Goal: Task Accomplishment & Management: Use online tool/utility

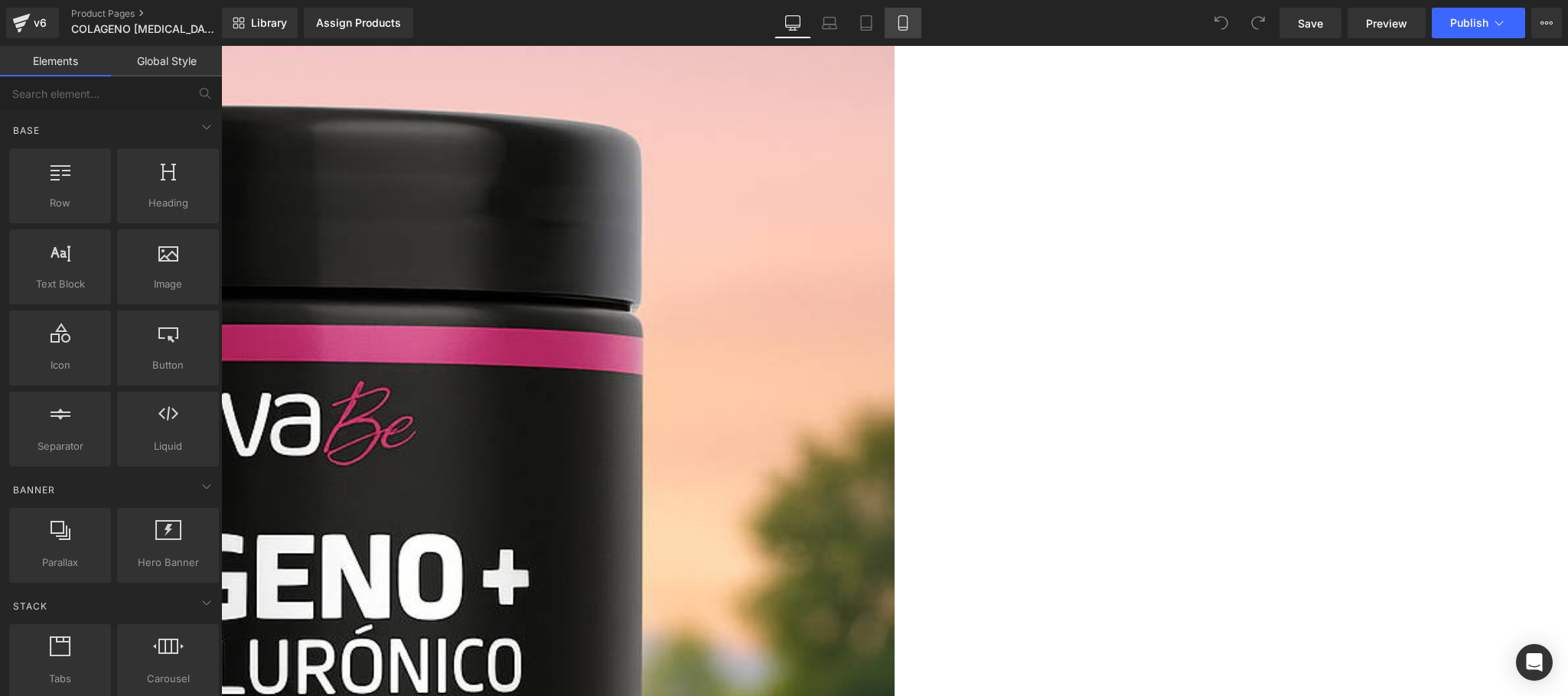
click at [905, 16] on icon at bounding box center [903, 23] width 16 height 16
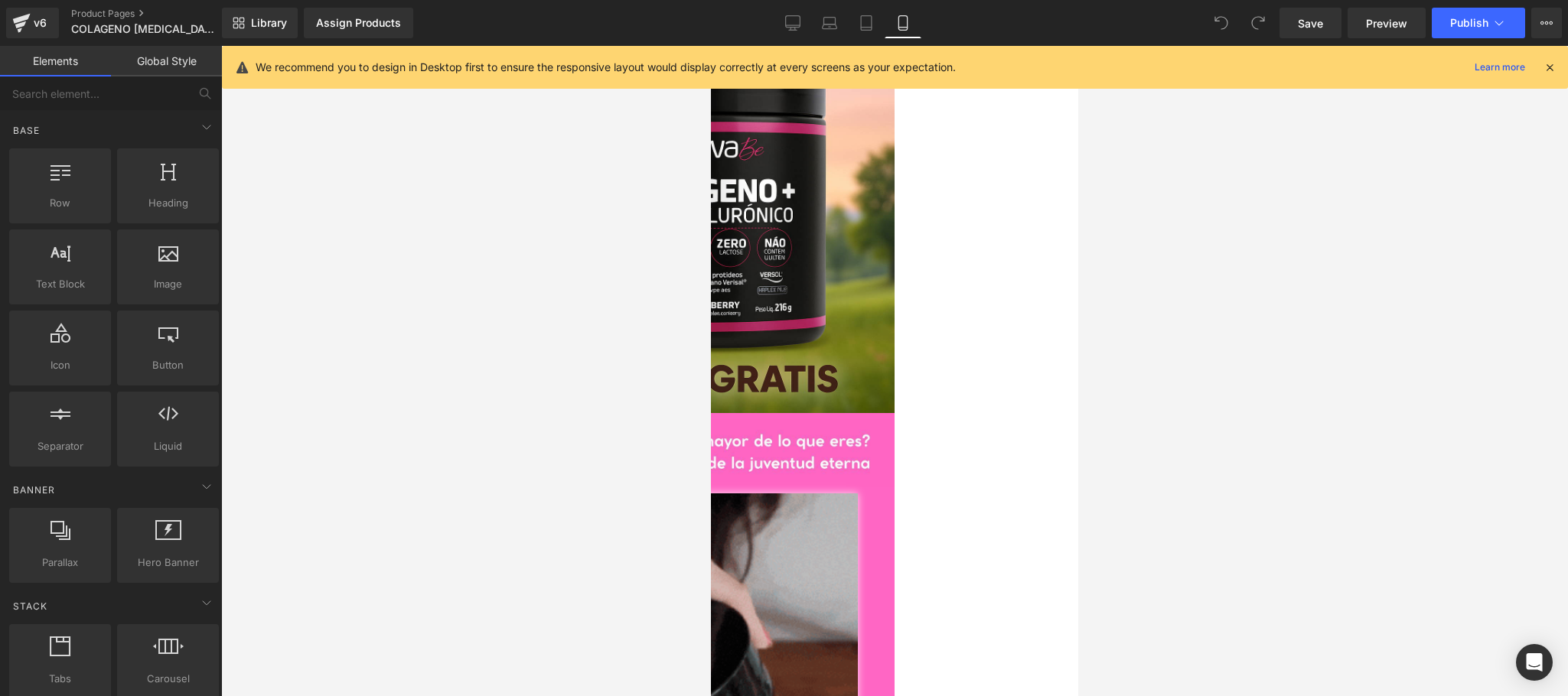
drag, startPoint x: 1551, startPoint y: 65, endPoint x: 291, endPoint y: 177, distance: 1265.0
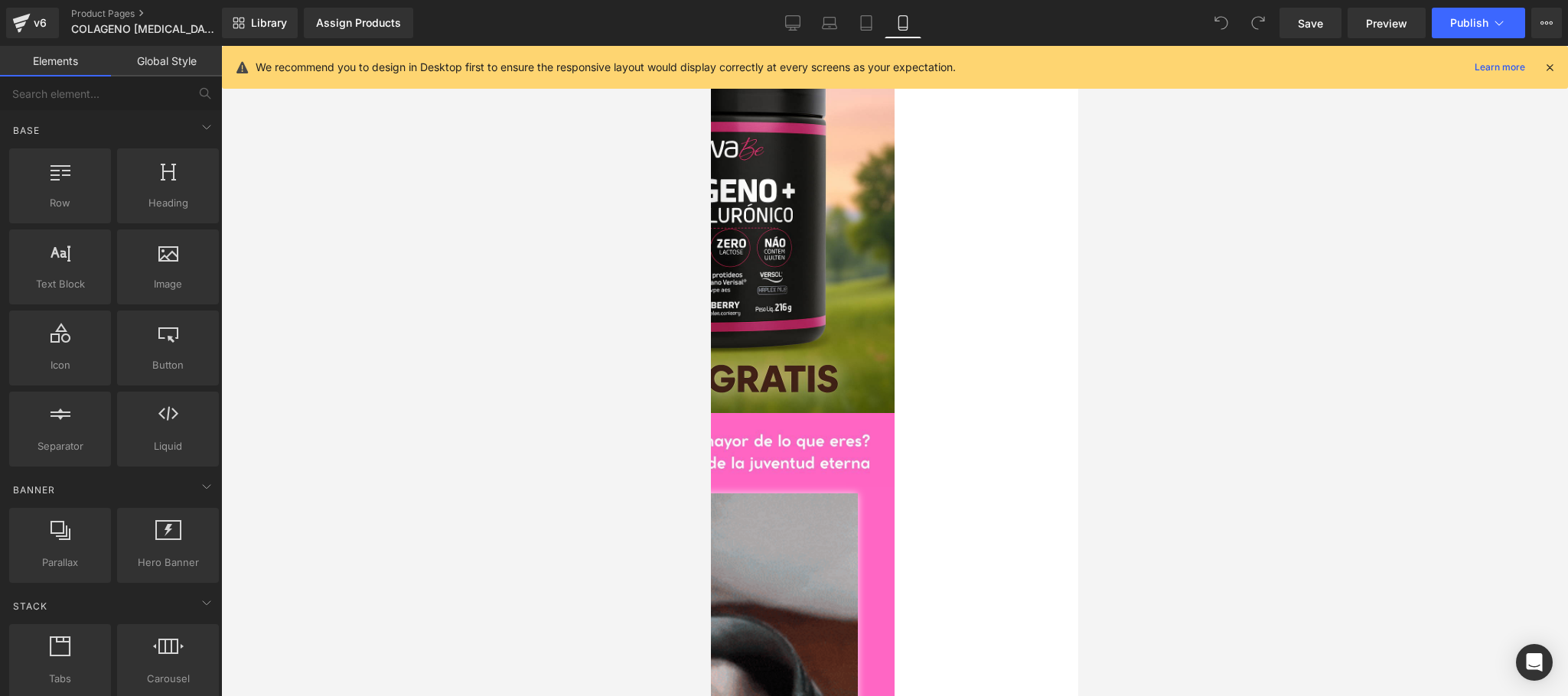
click at [1551, 65] on icon at bounding box center [1549, 68] width 14 height 14
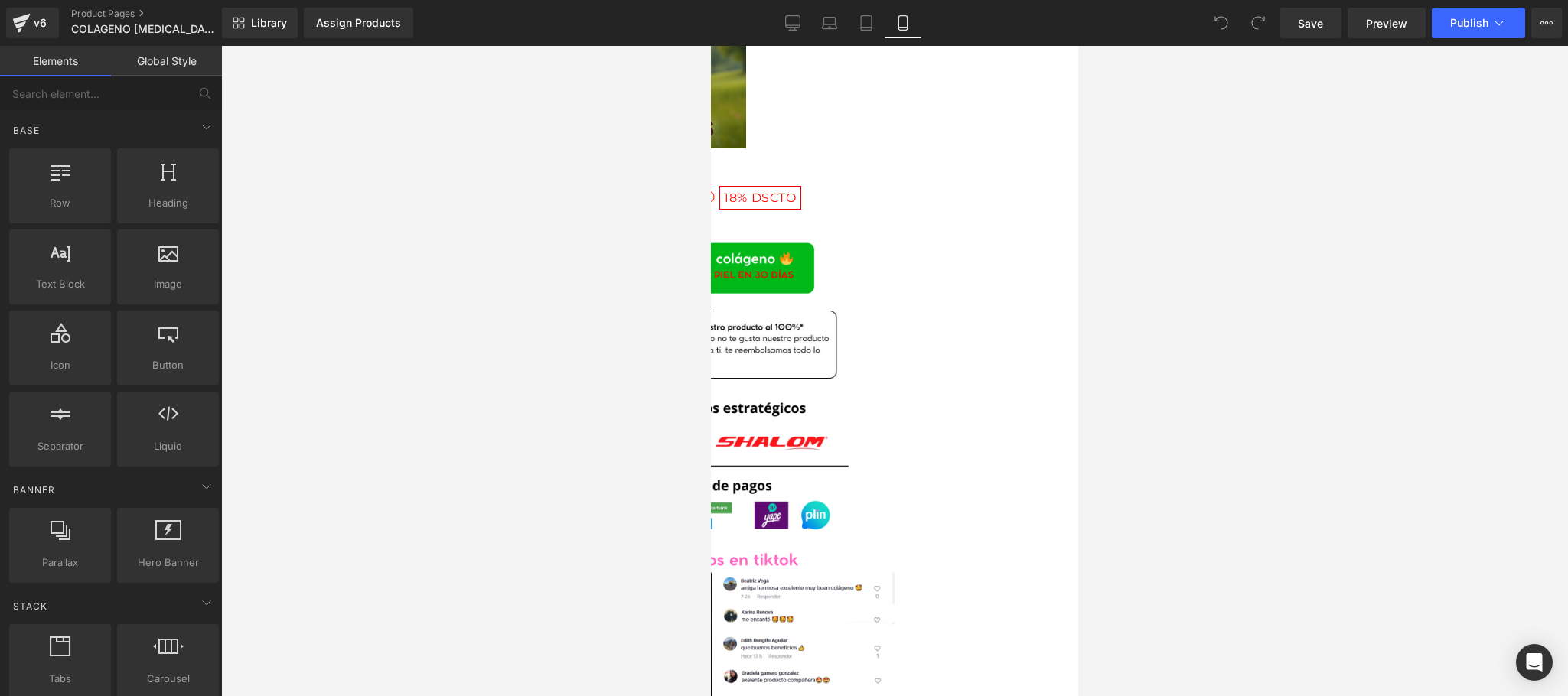
scroll to position [3059, 0]
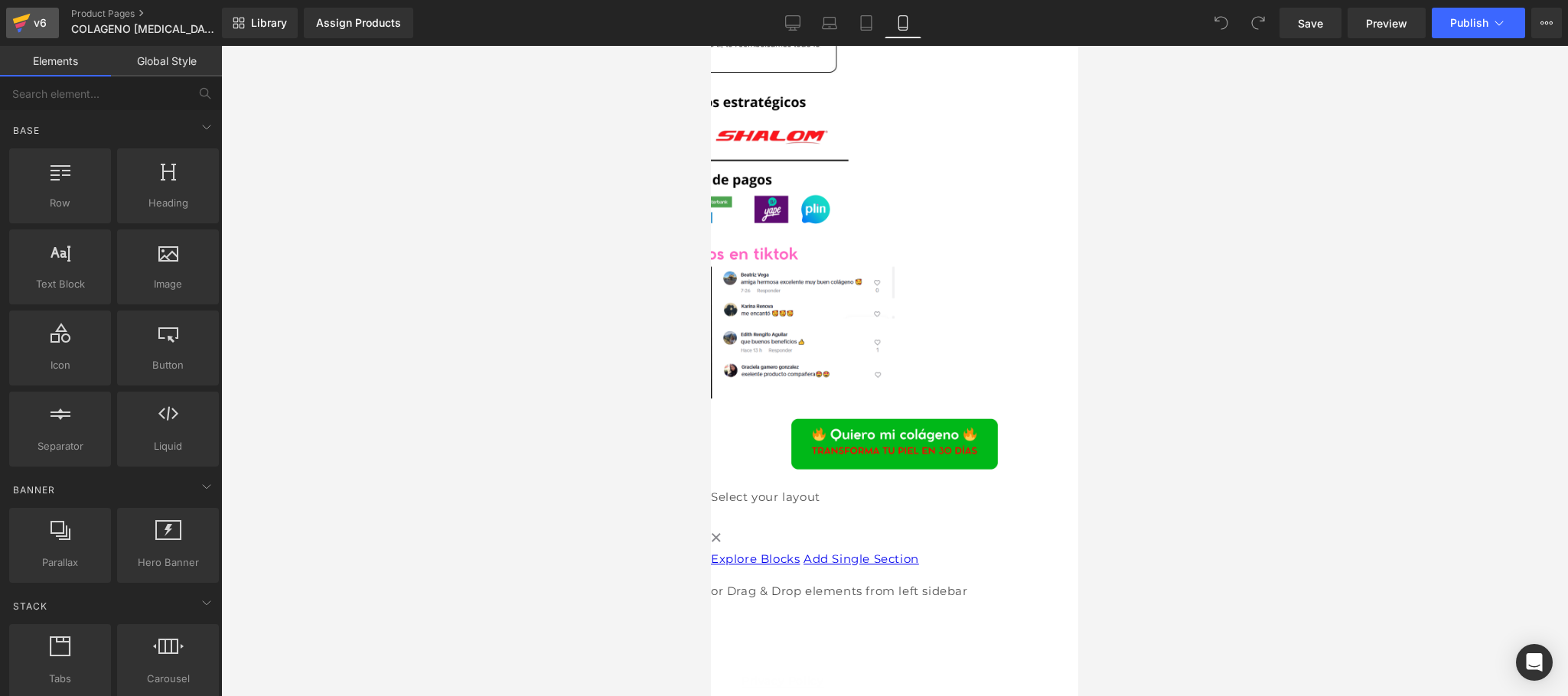
click at [35, 15] on div "v6" at bounding box center [40, 23] width 20 height 20
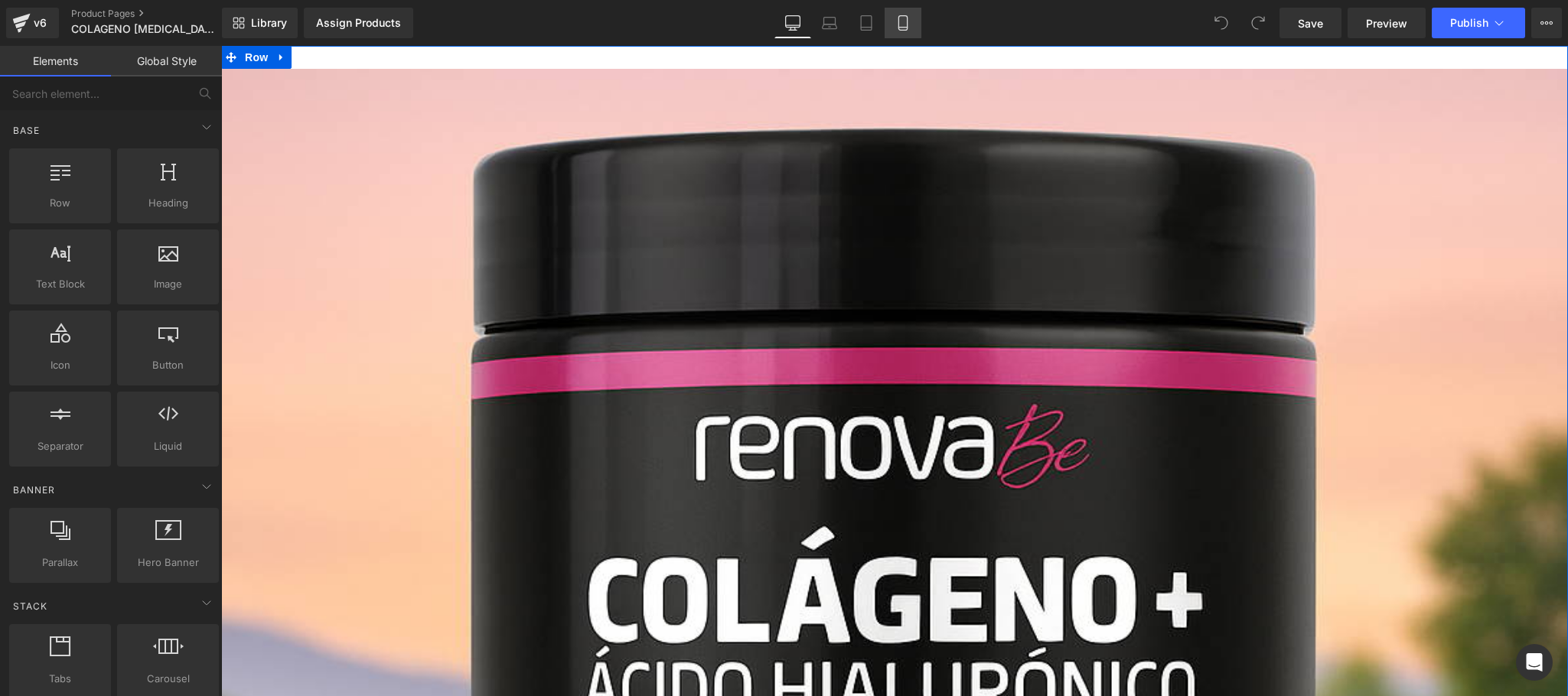
click at [909, 30] on link "Mobile" at bounding box center [902, 23] width 36 height 30
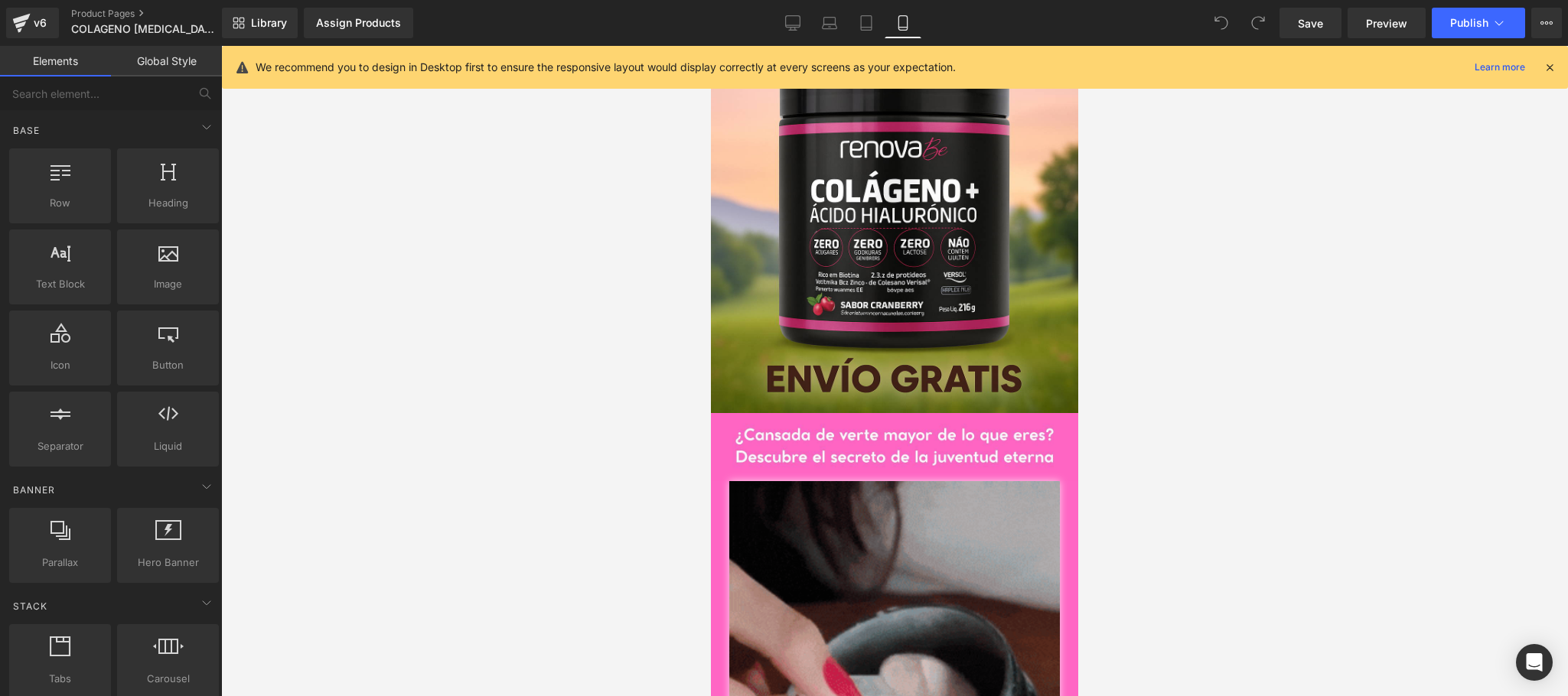
click at [1547, 65] on icon at bounding box center [1549, 68] width 14 height 14
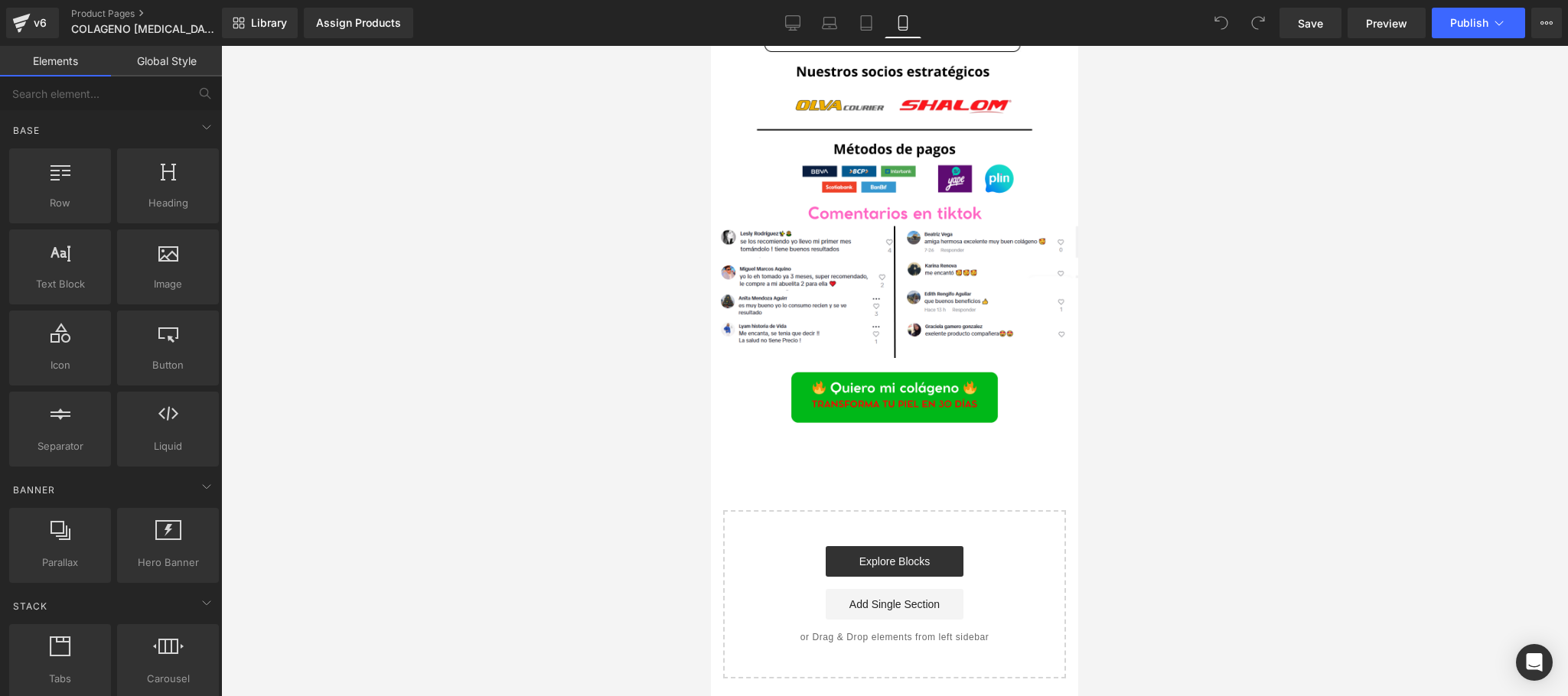
scroll to position [3341, 0]
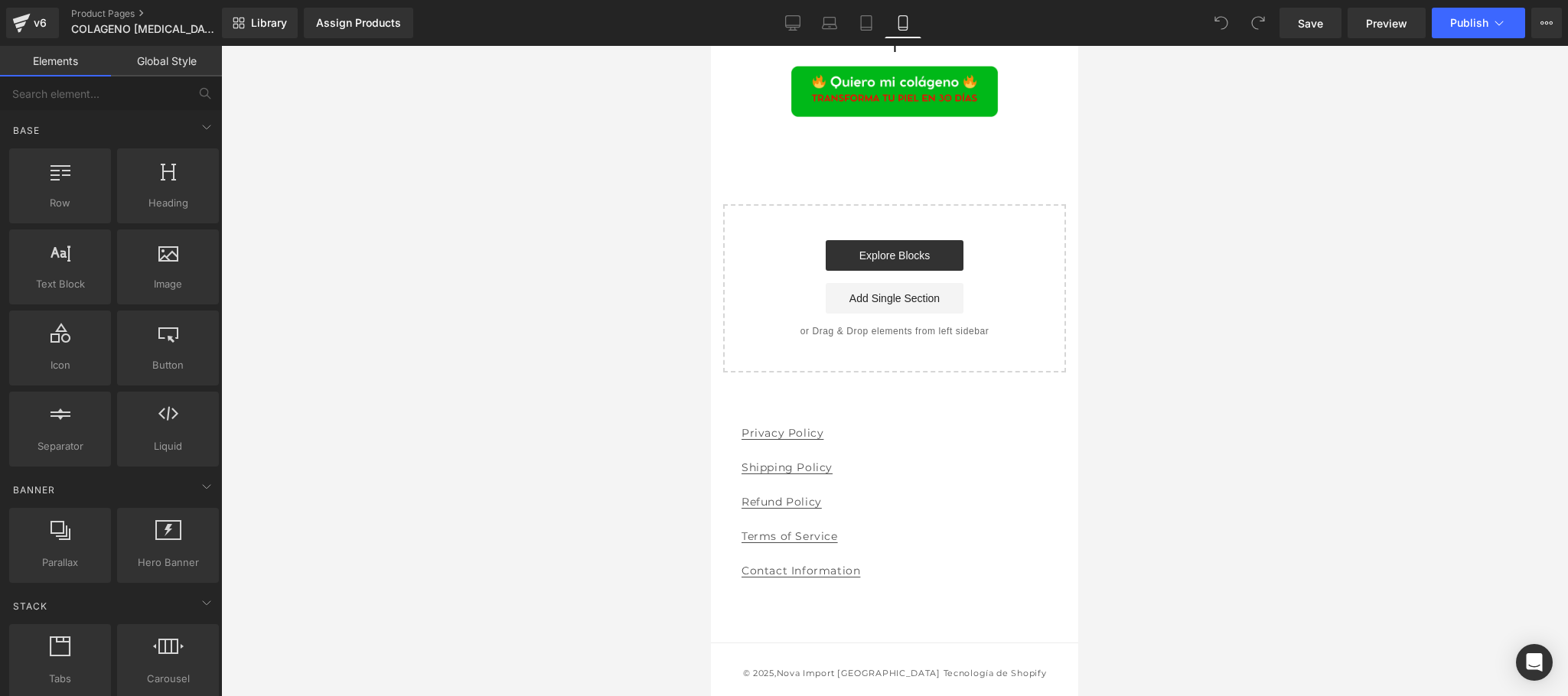
click at [997, 260] on div "Explore Blocks Add Single Section" at bounding box center [894, 276] width 294 height 73
click at [943, 223] on div "Start building your page Explore Blocks Add Single Section or Drag & Drop eleme…" at bounding box center [894, 288] width 340 height 165
click at [932, 249] on link "Explore Blocks" at bounding box center [894, 255] width 138 height 30
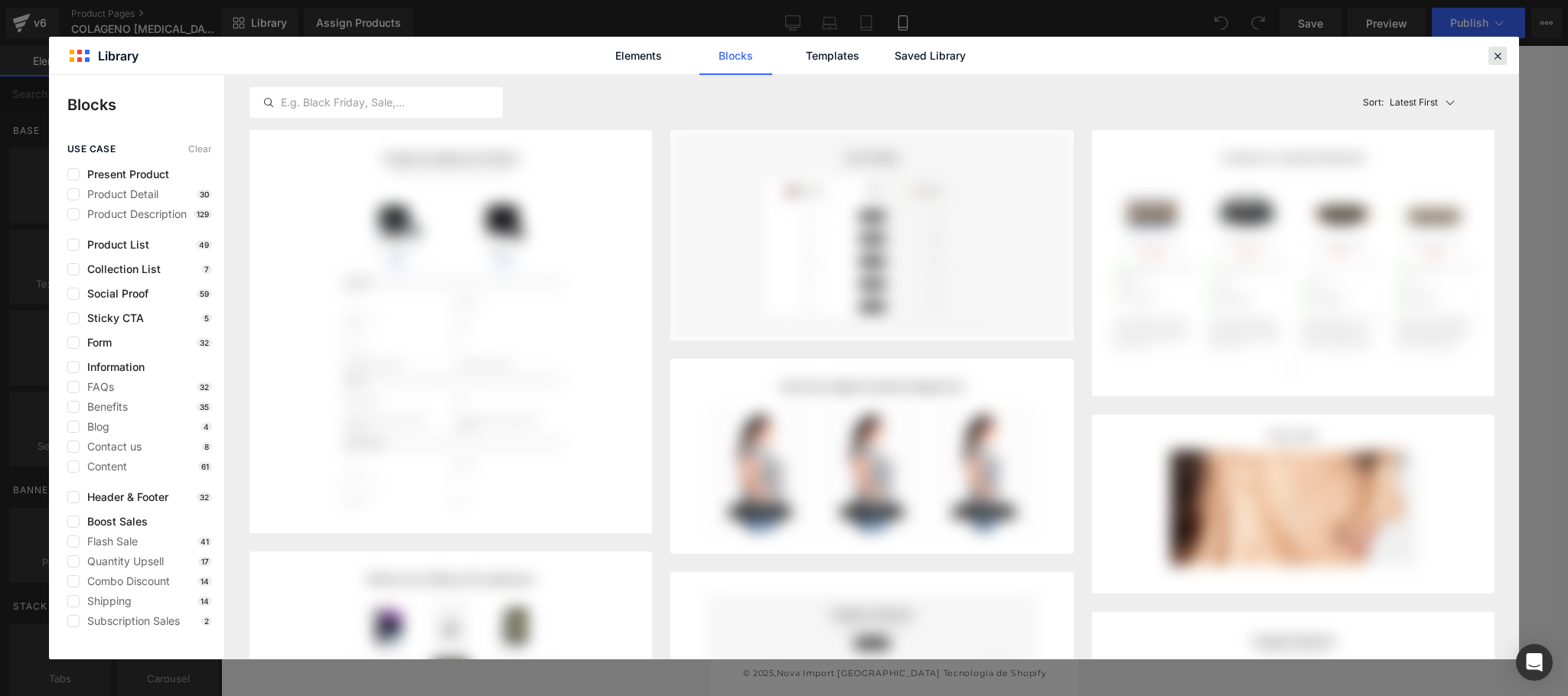
click at [1497, 53] on icon at bounding box center [1497, 56] width 14 height 14
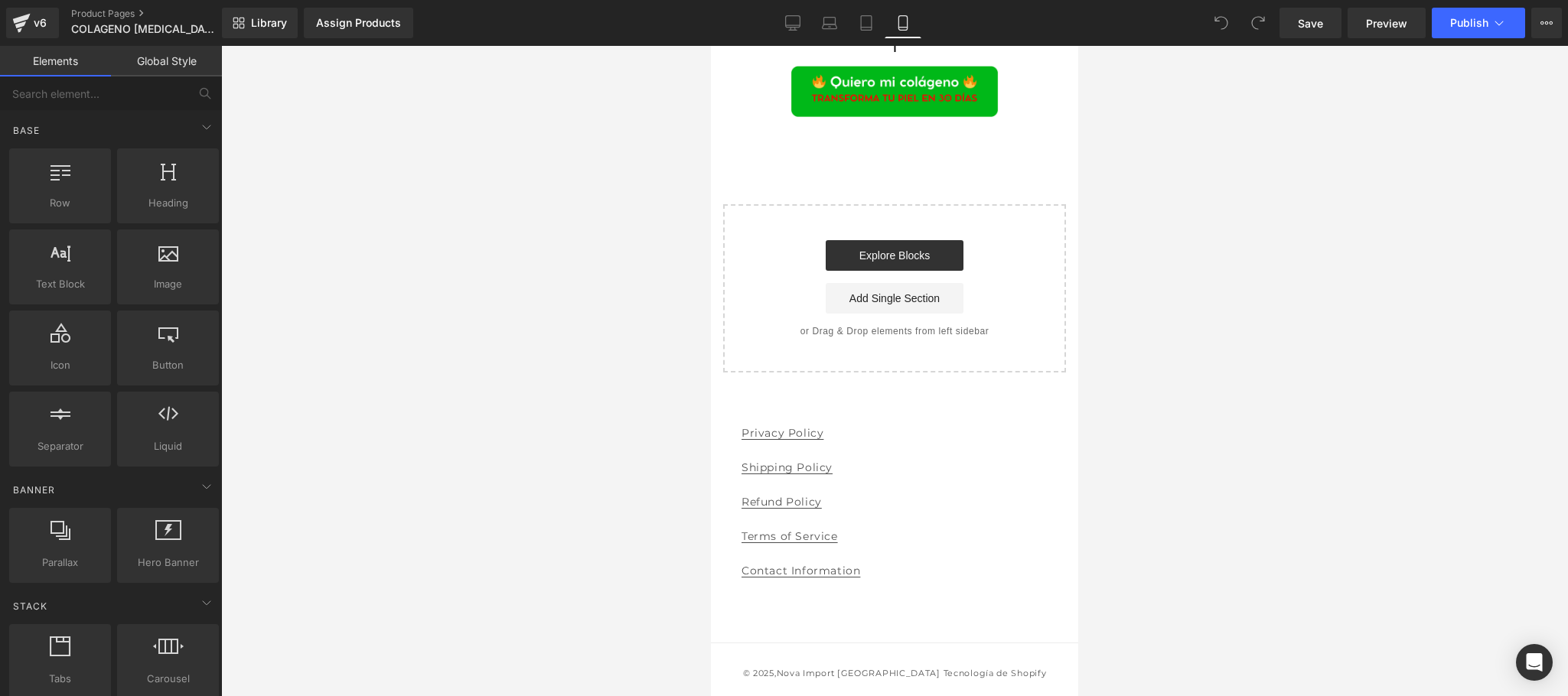
click at [764, 320] on div "Start building your page Explore Blocks Add Single Section or Drag & Drop eleme…" at bounding box center [894, 288] width 340 height 165
click at [815, 229] on div "Start building your page Explore Blocks Add Single Section or Drag & Drop eleme…" at bounding box center [894, 288] width 340 height 165
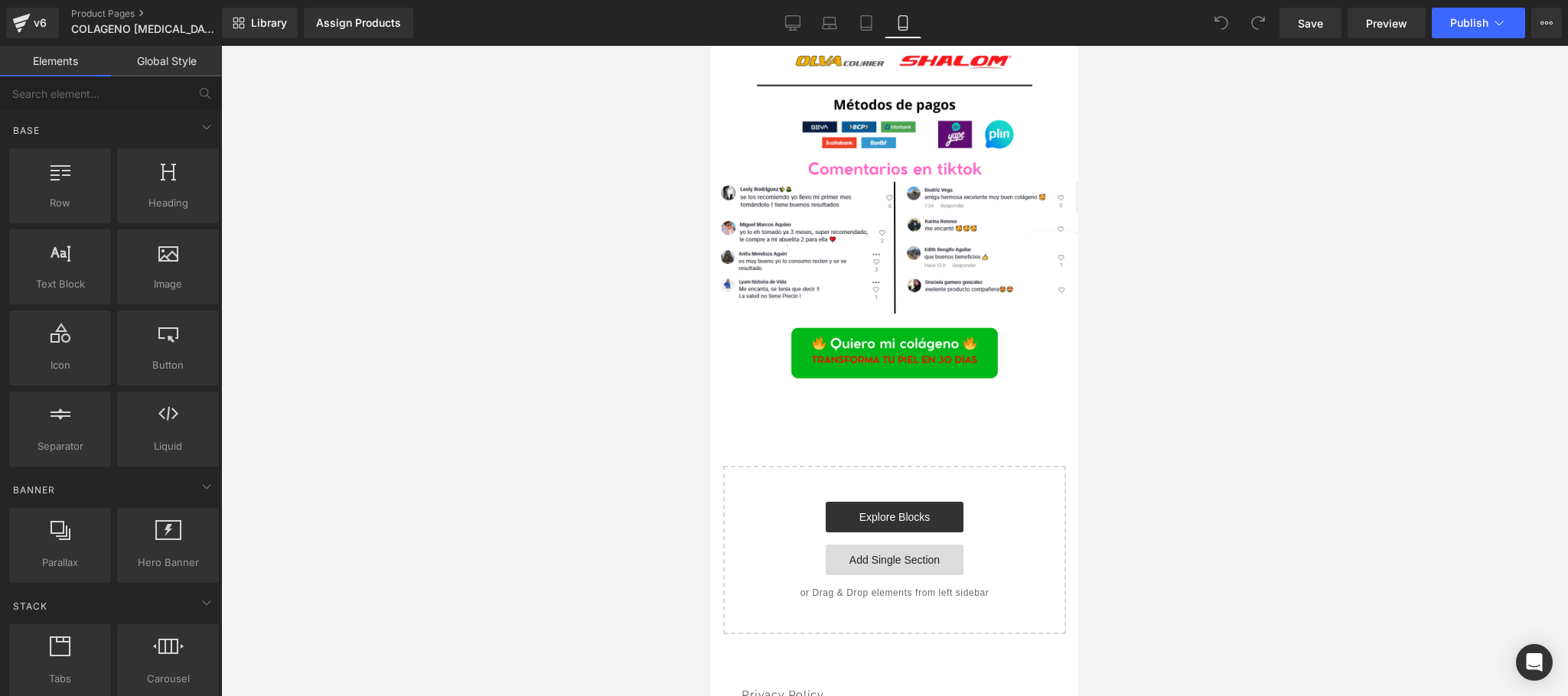
scroll to position [3036, 0]
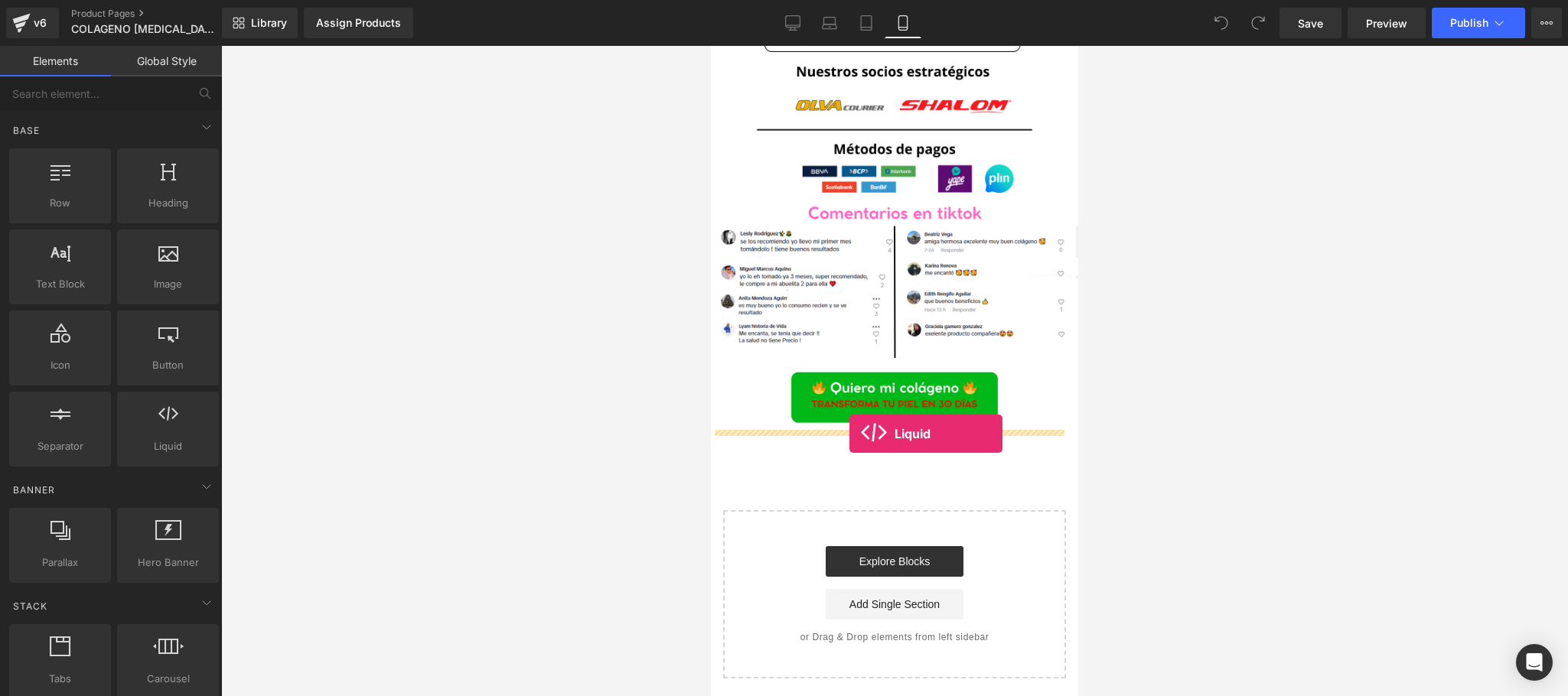
drag, startPoint x: 989, startPoint y: 485, endPoint x: 849, endPoint y: 434, distance: 149.0
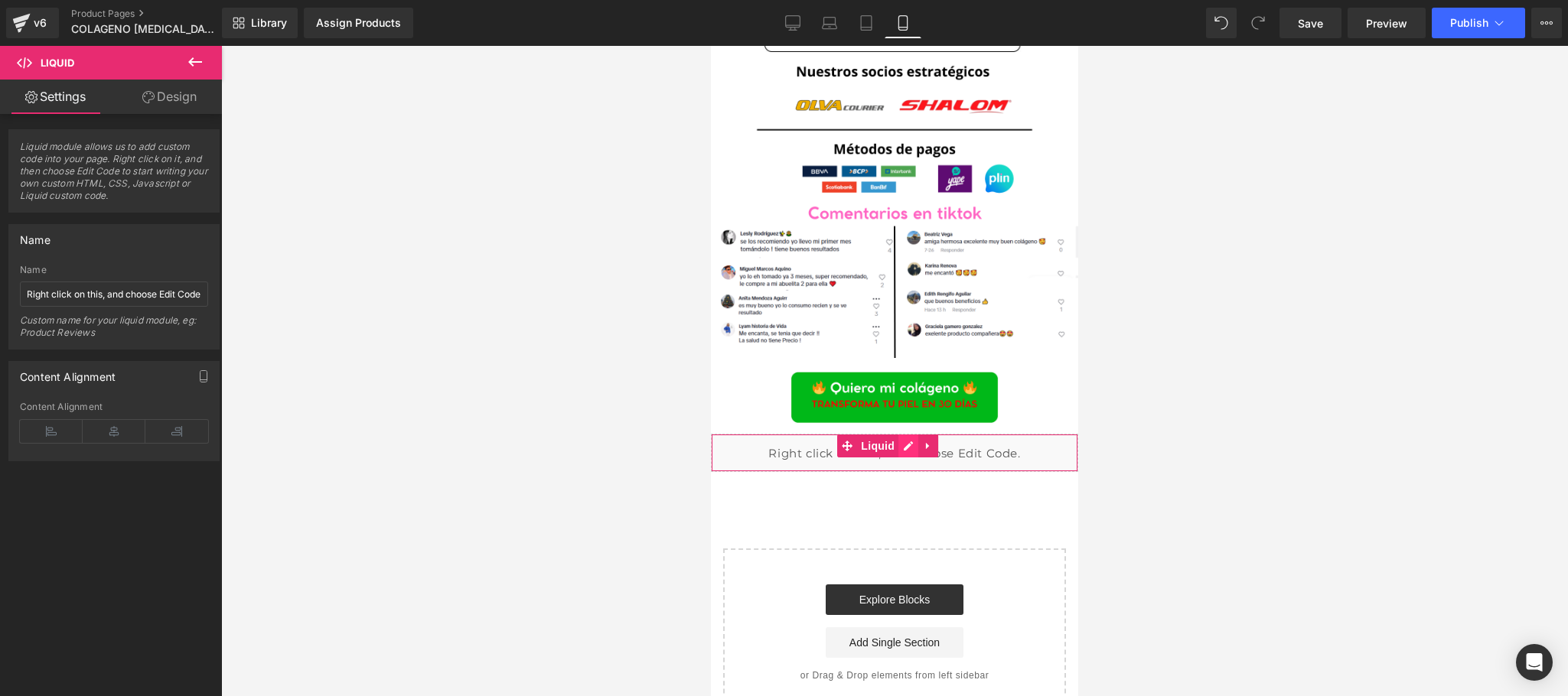
click at [917, 443] on div "Liquid" at bounding box center [894, 452] width 367 height 38
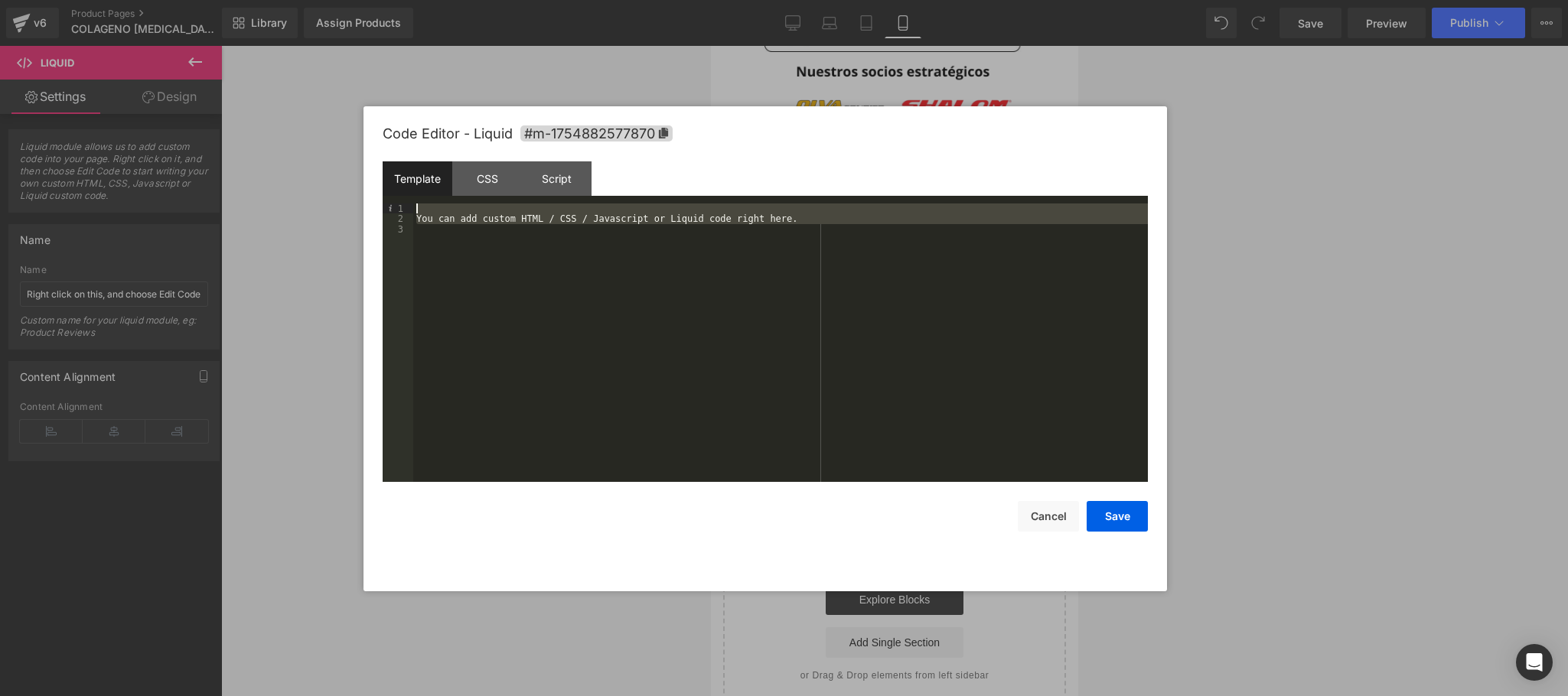
drag, startPoint x: 811, startPoint y: 256, endPoint x: 401, endPoint y: 209, distance: 412.7
click at [401, 209] on pre "1 2 3 You can add custom HTML / CSS / Javascript or Liquid code right here. XXX…" at bounding box center [765, 343] width 765 height 279
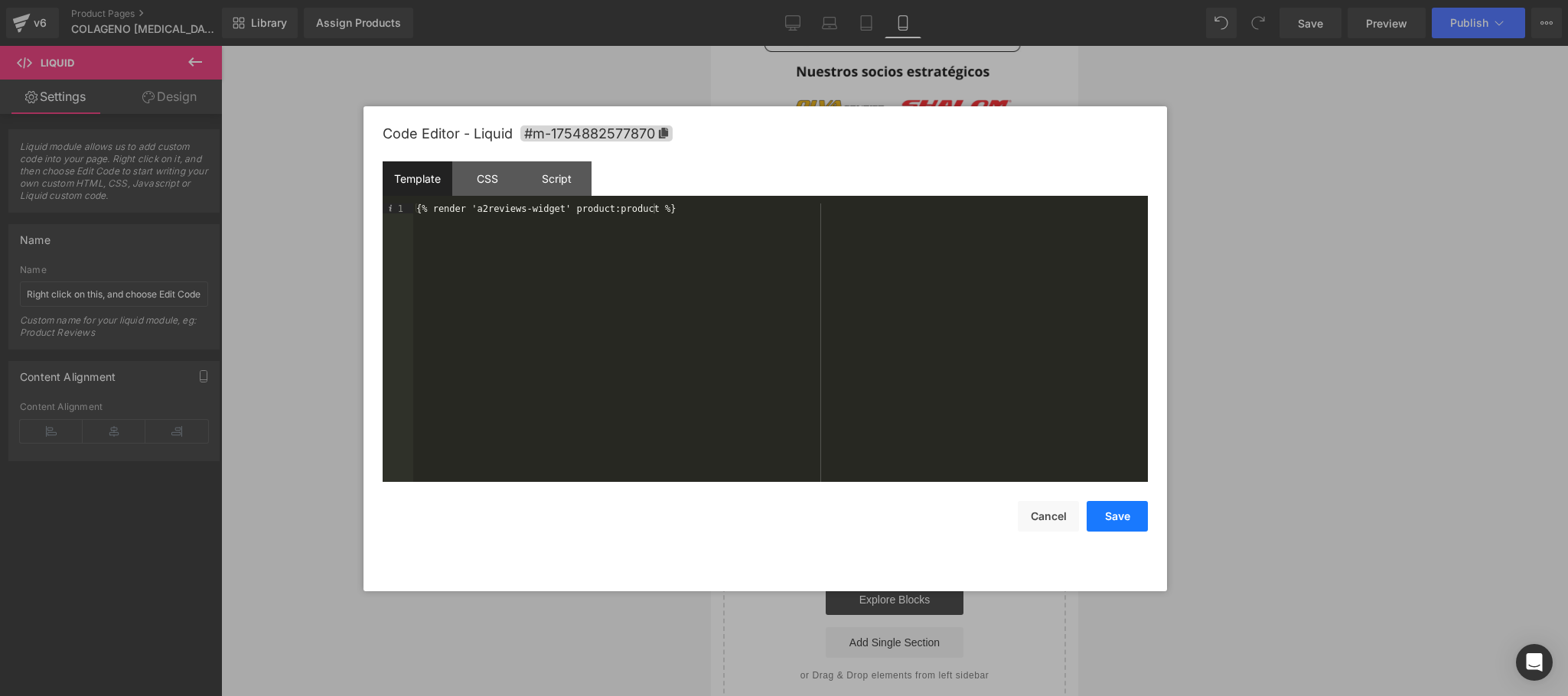
click at [1117, 521] on button "Save" at bounding box center [1117, 516] width 61 height 30
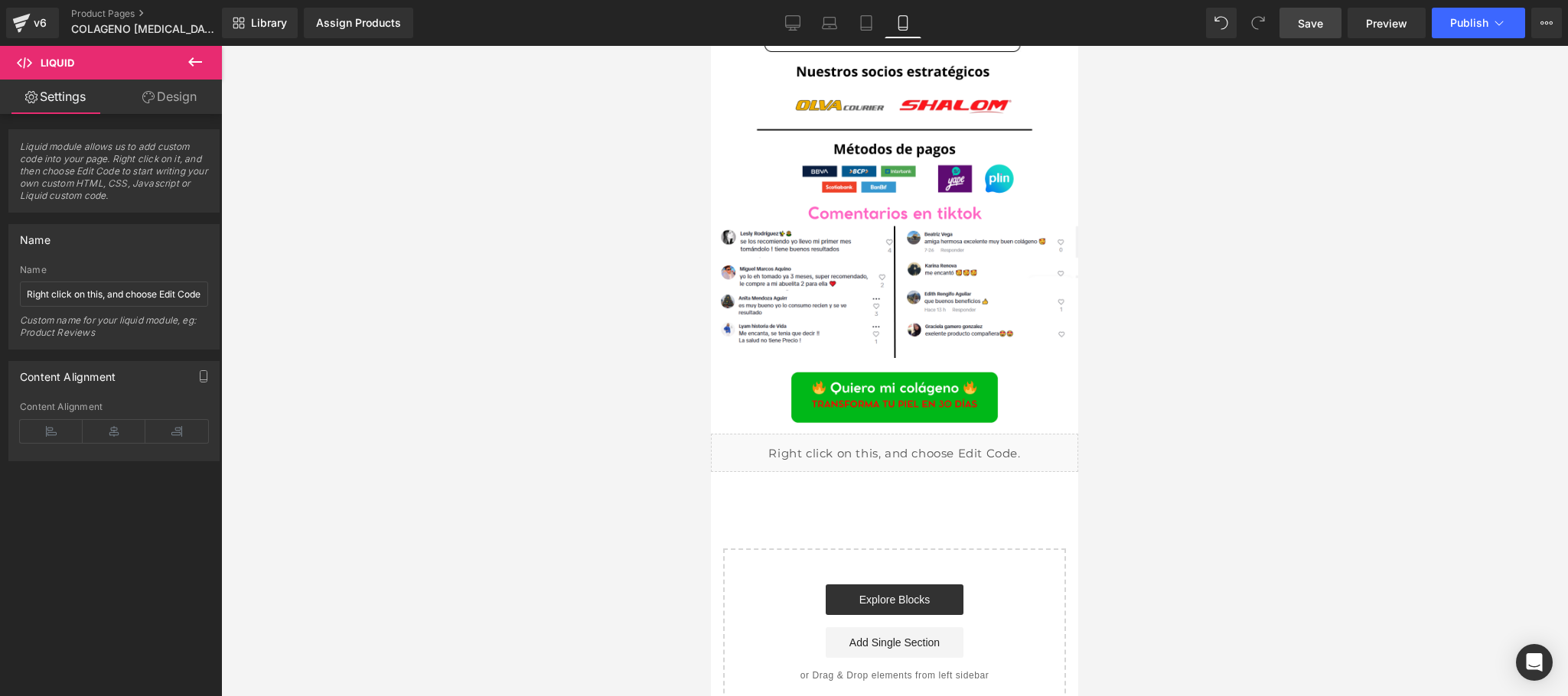
click at [1303, 23] on span "Save" at bounding box center [1310, 23] width 25 height 16
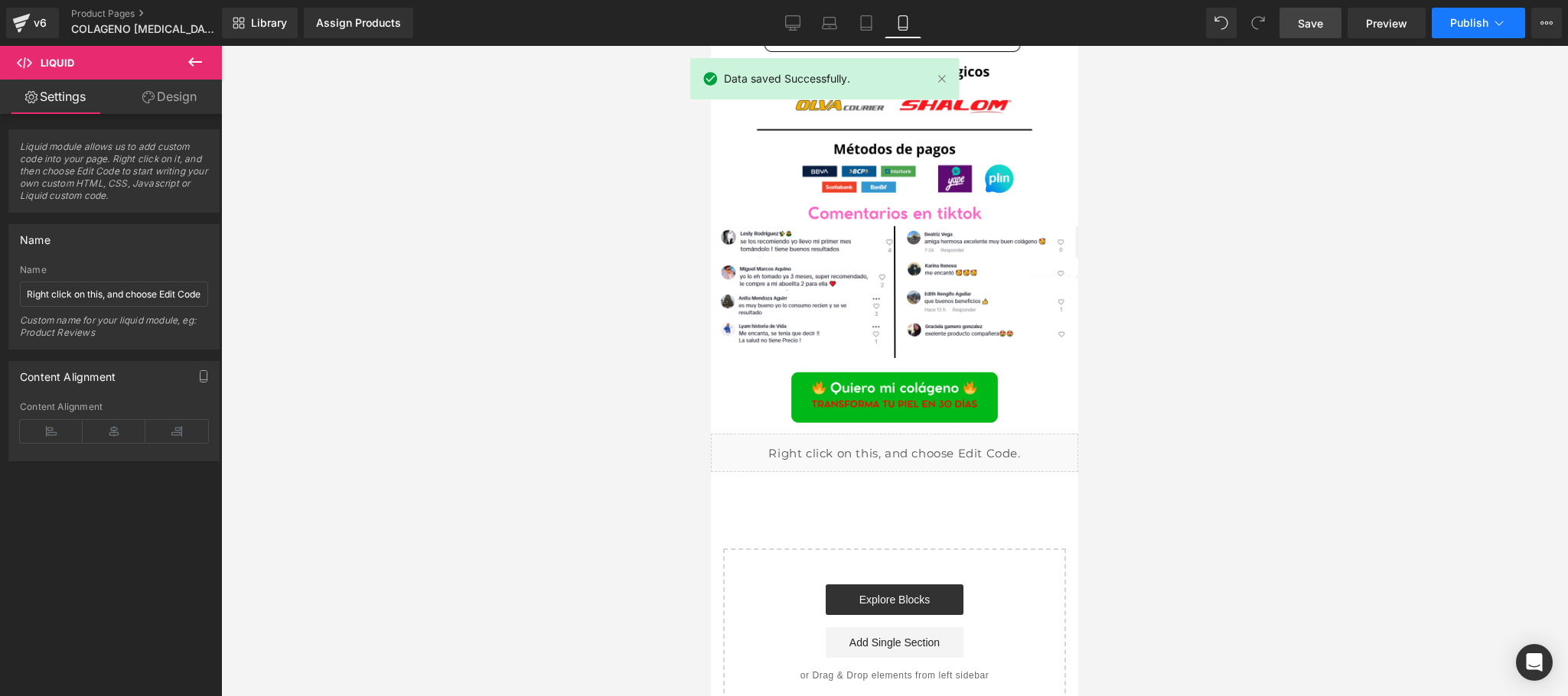
click at [1474, 27] on span "Publish" at bounding box center [1468, 23] width 38 height 12
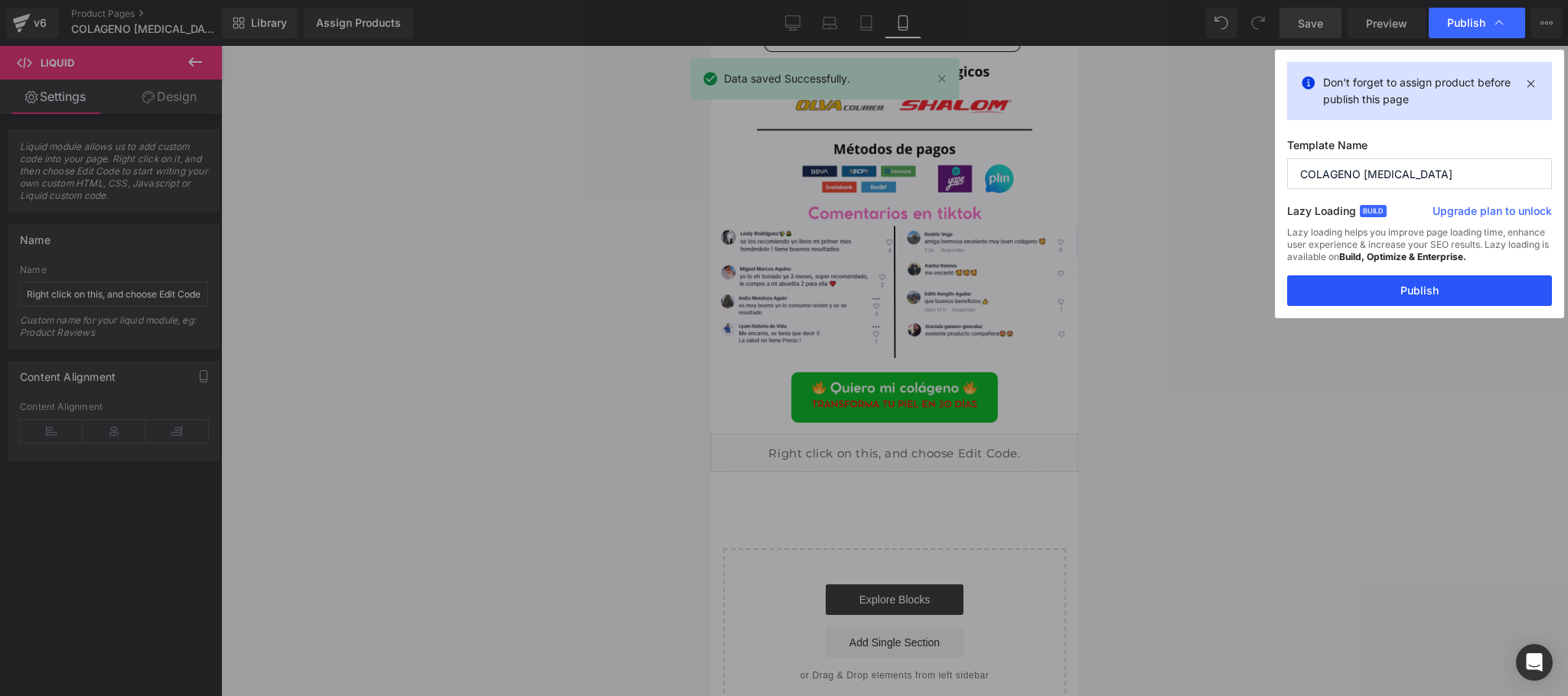
click at [1410, 296] on button "Publish" at bounding box center [1419, 290] width 264 height 30
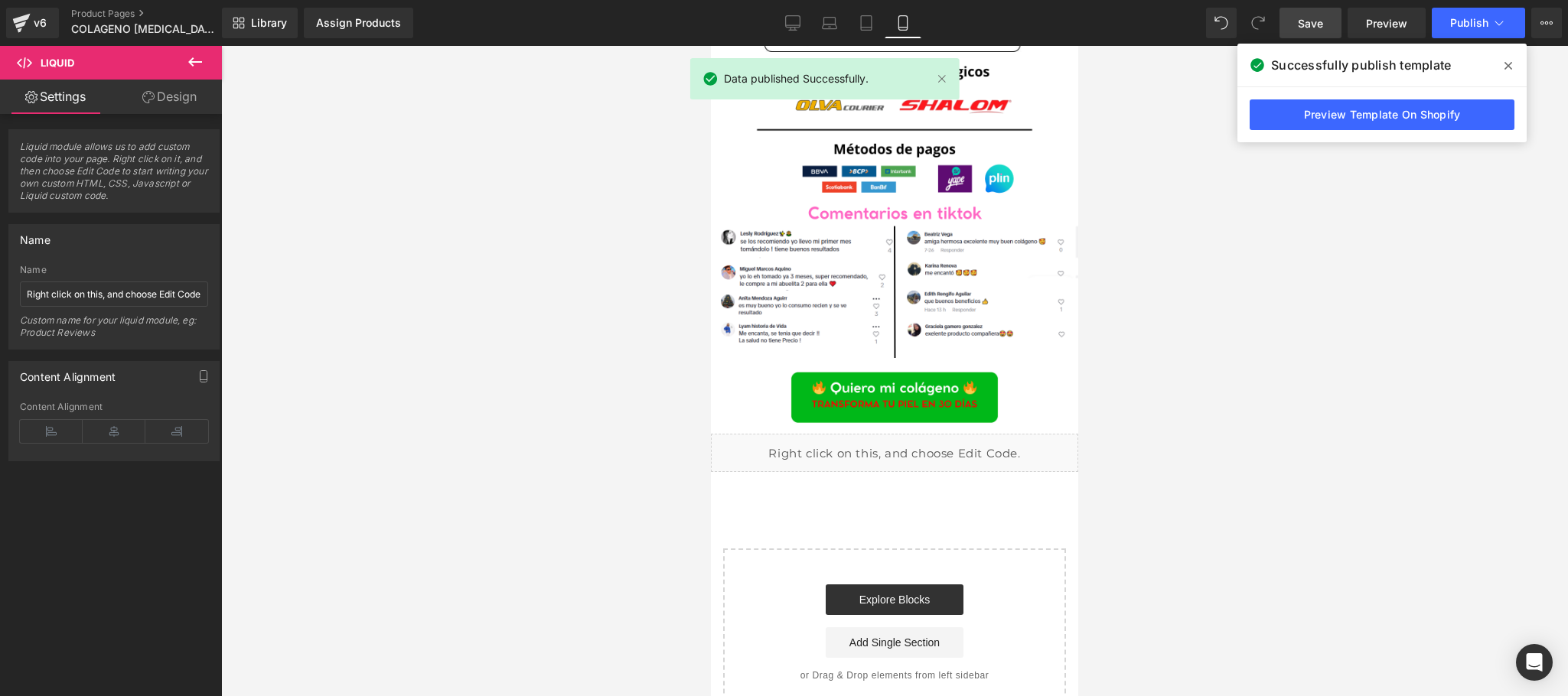
click at [1351, 119] on link "Preview Template On Shopify" at bounding box center [1382, 115] width 264 height 30
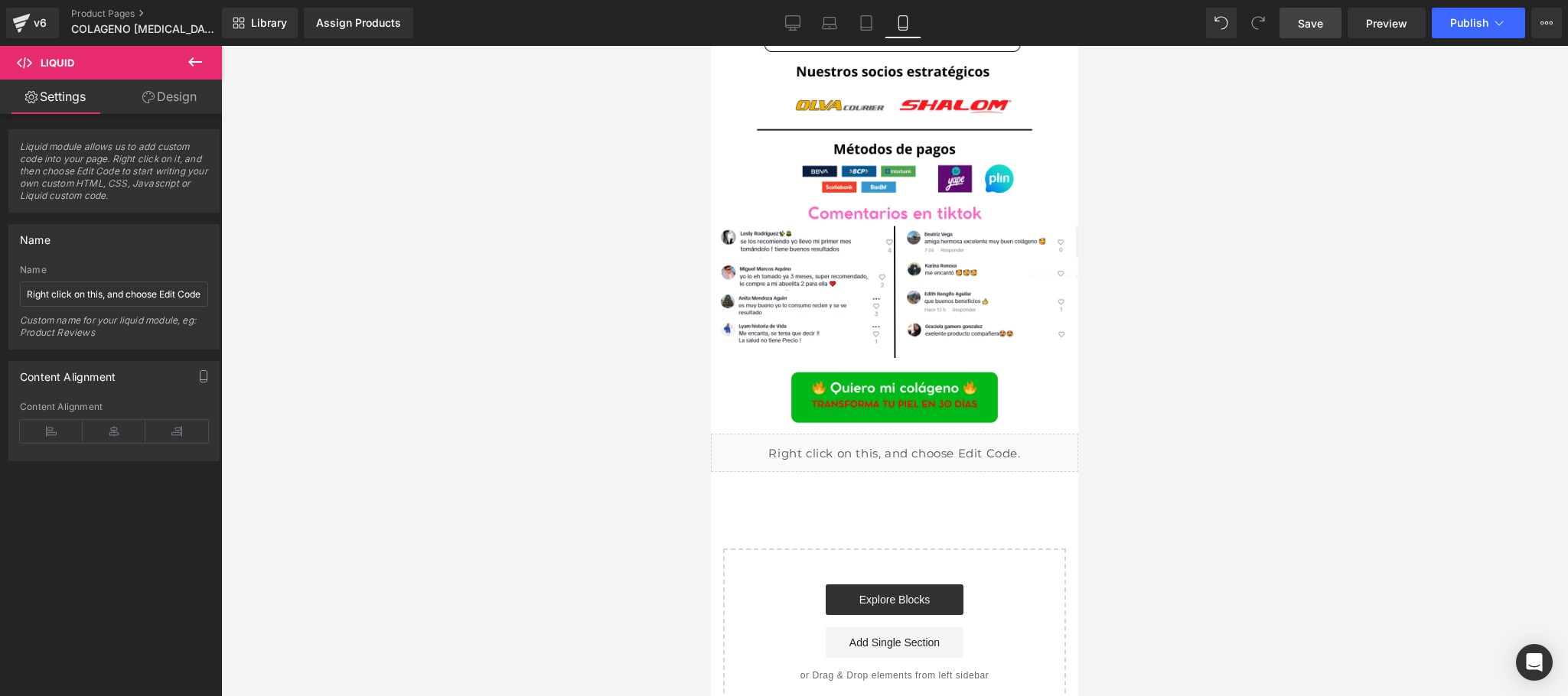
click at [1307, 19] on span "Save" at bounding box center [1310, 23] width 25 height 16
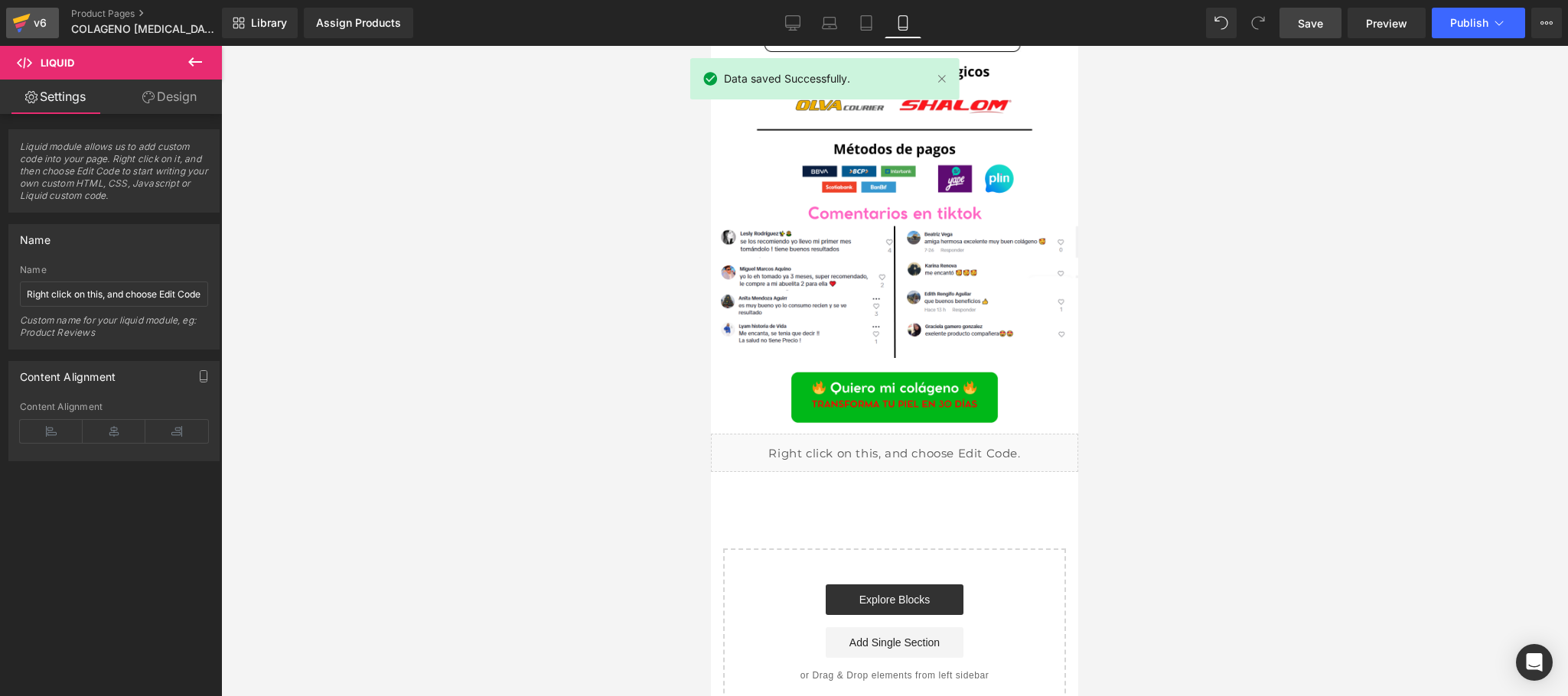
click at [36, 23] on div "v6" at bounding box center [40, 23] width 20 height 20
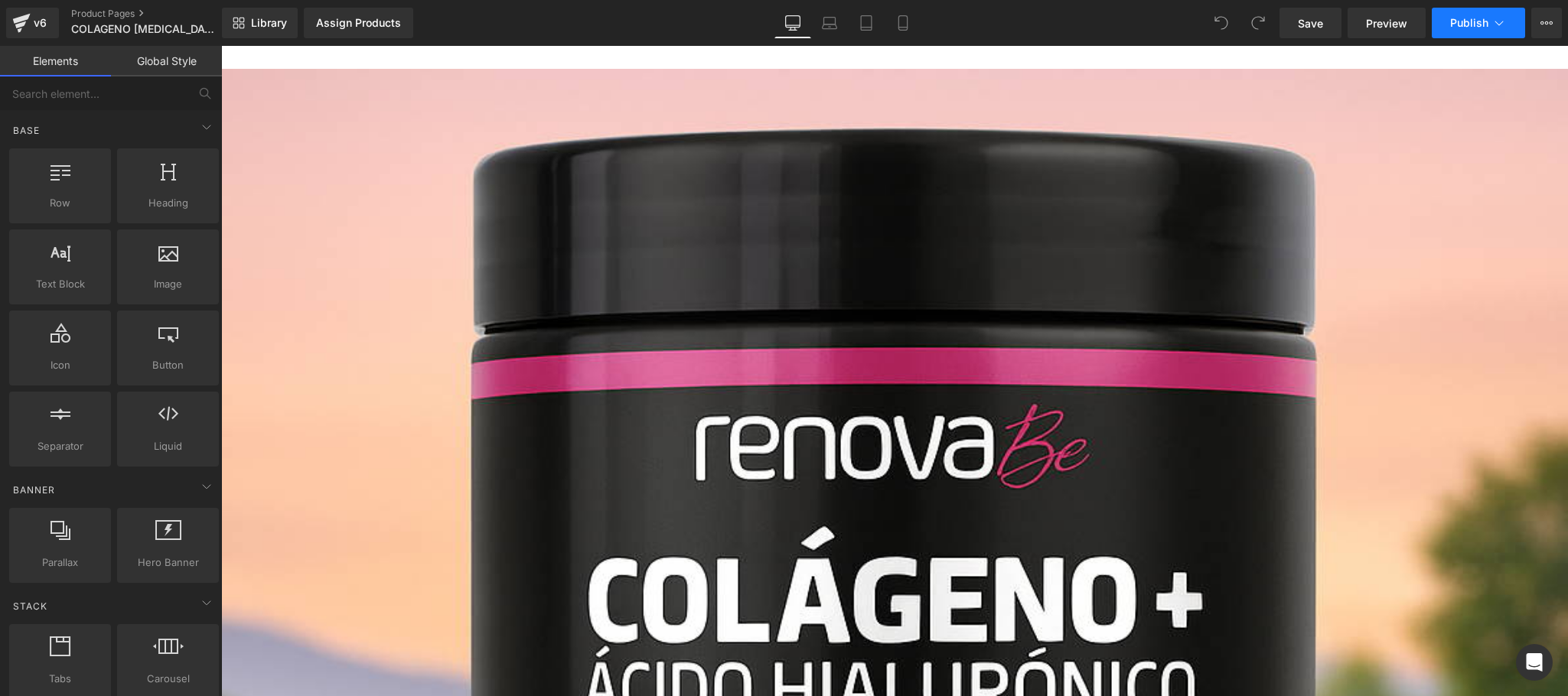
click at [1485, 25] on span "Publish" at bounding box center [1468, 23] width 38 height 12
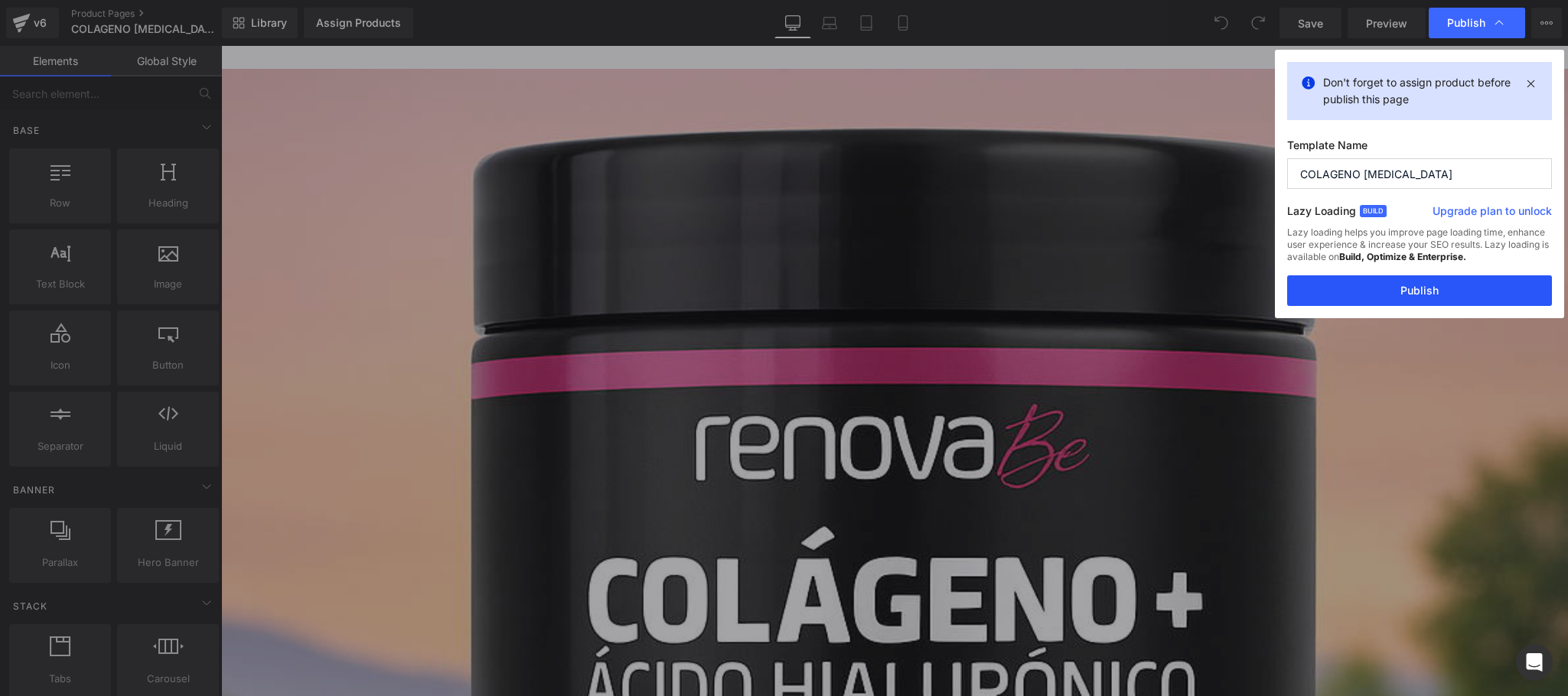
click at [1401, 292] on button "Publish" at bounding box center [1419, 290] width 264 height 30
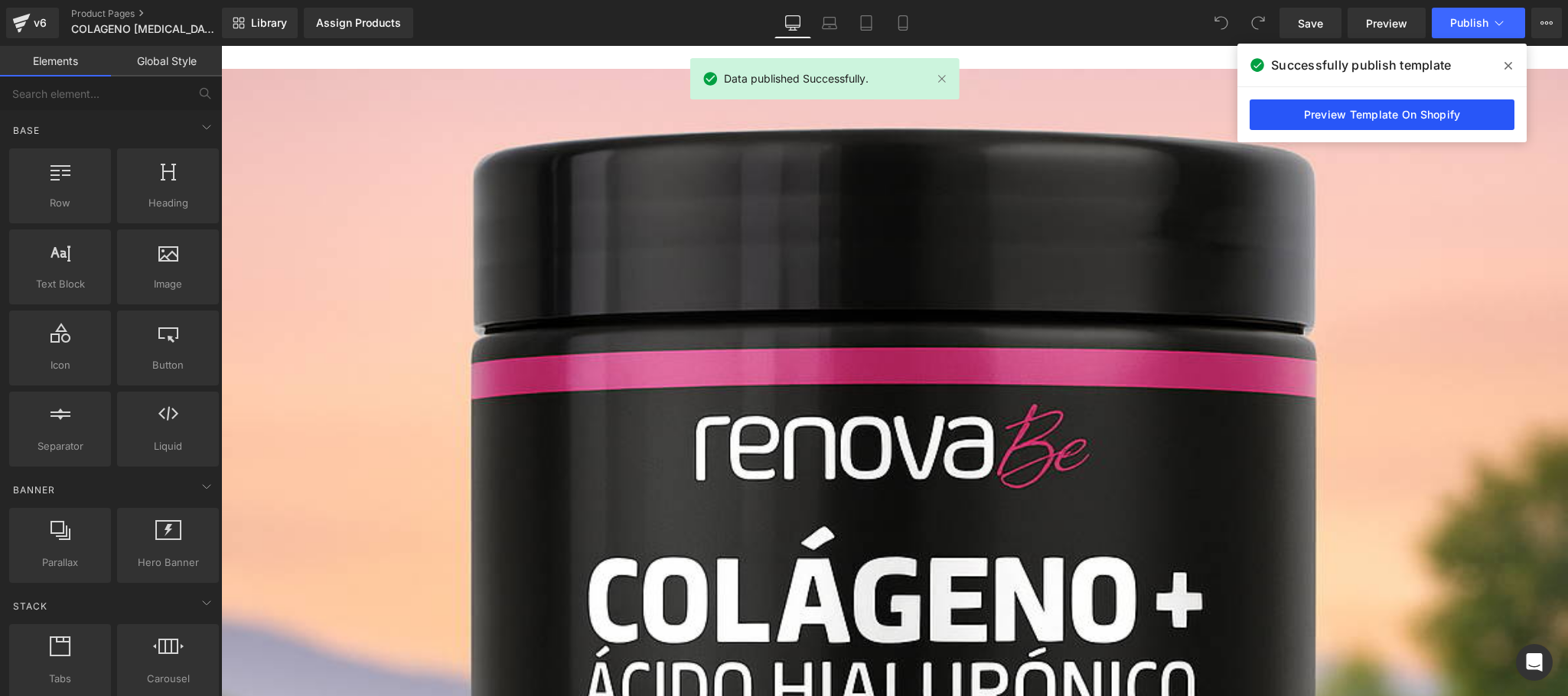
click at [1425, 117] on link "Preview Template On Shopify" at bounding box center [1382, 115] width 264 height 30
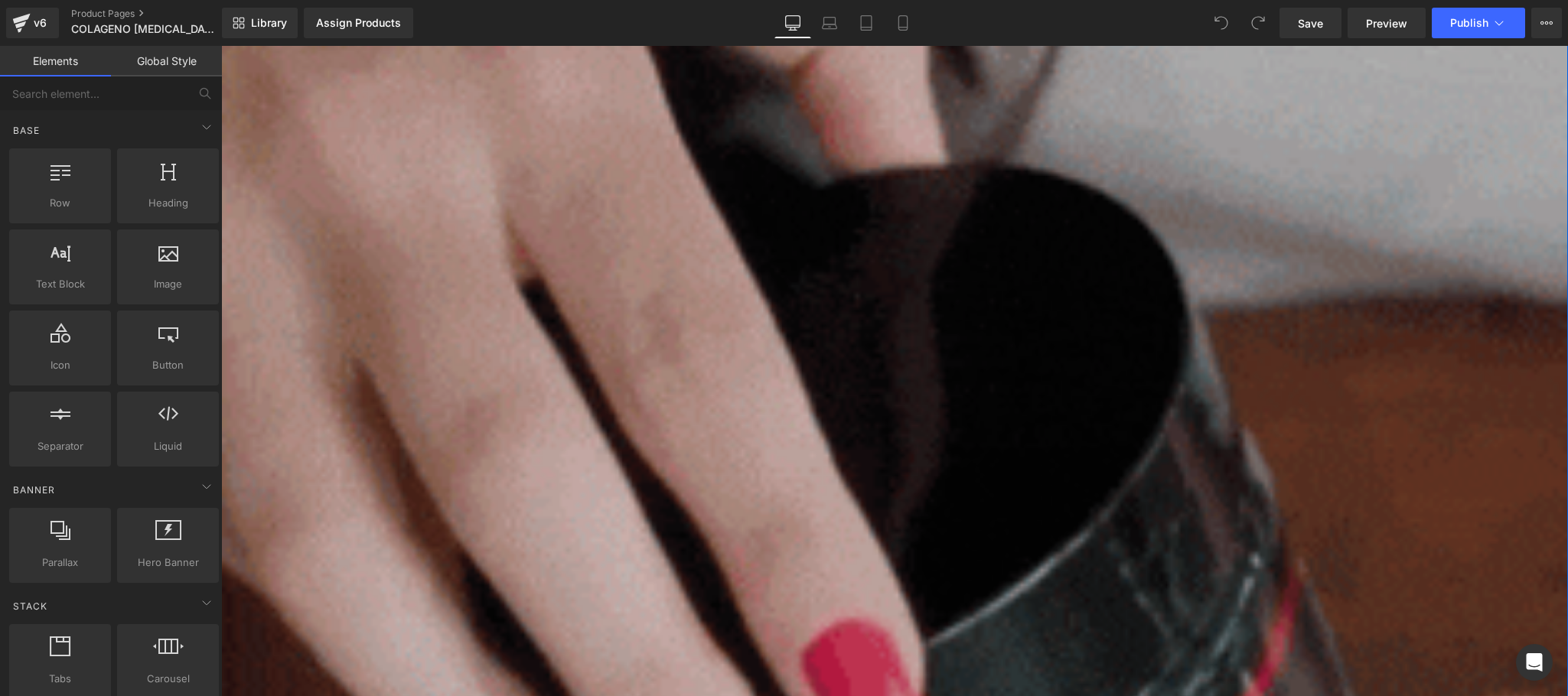
scroll to position [2141, 0]
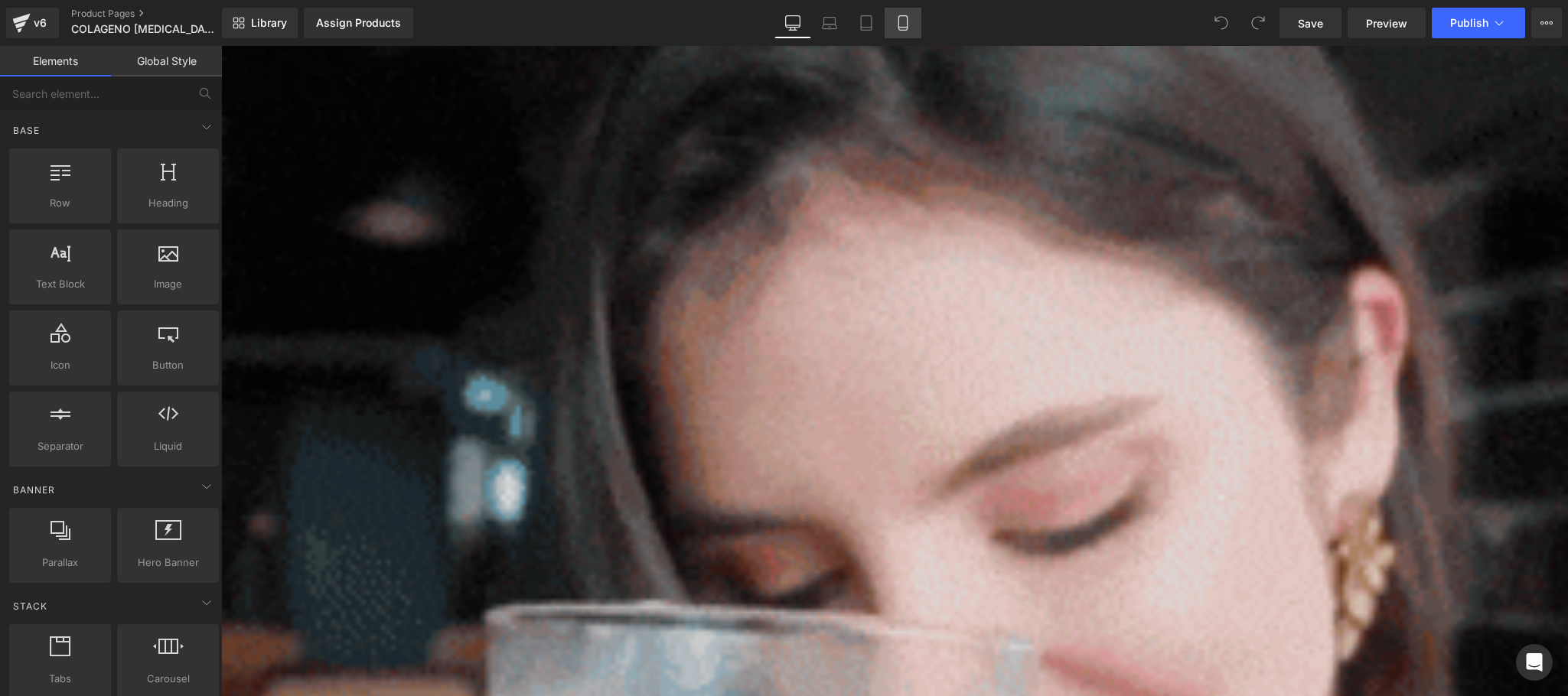
click at [919, 28] on link "Mobile" at bounding box center [902, 23] width 36 height 30
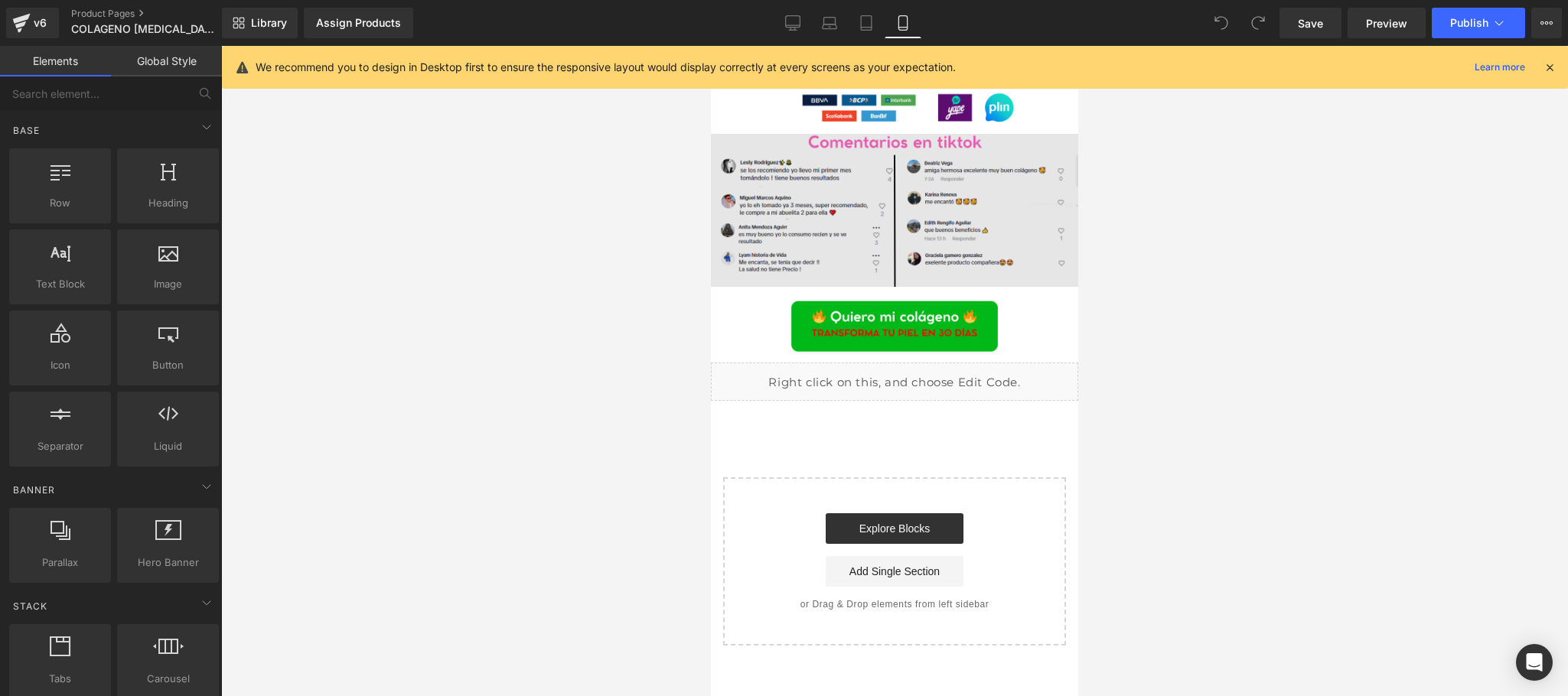
scroll to position [3073, 0]
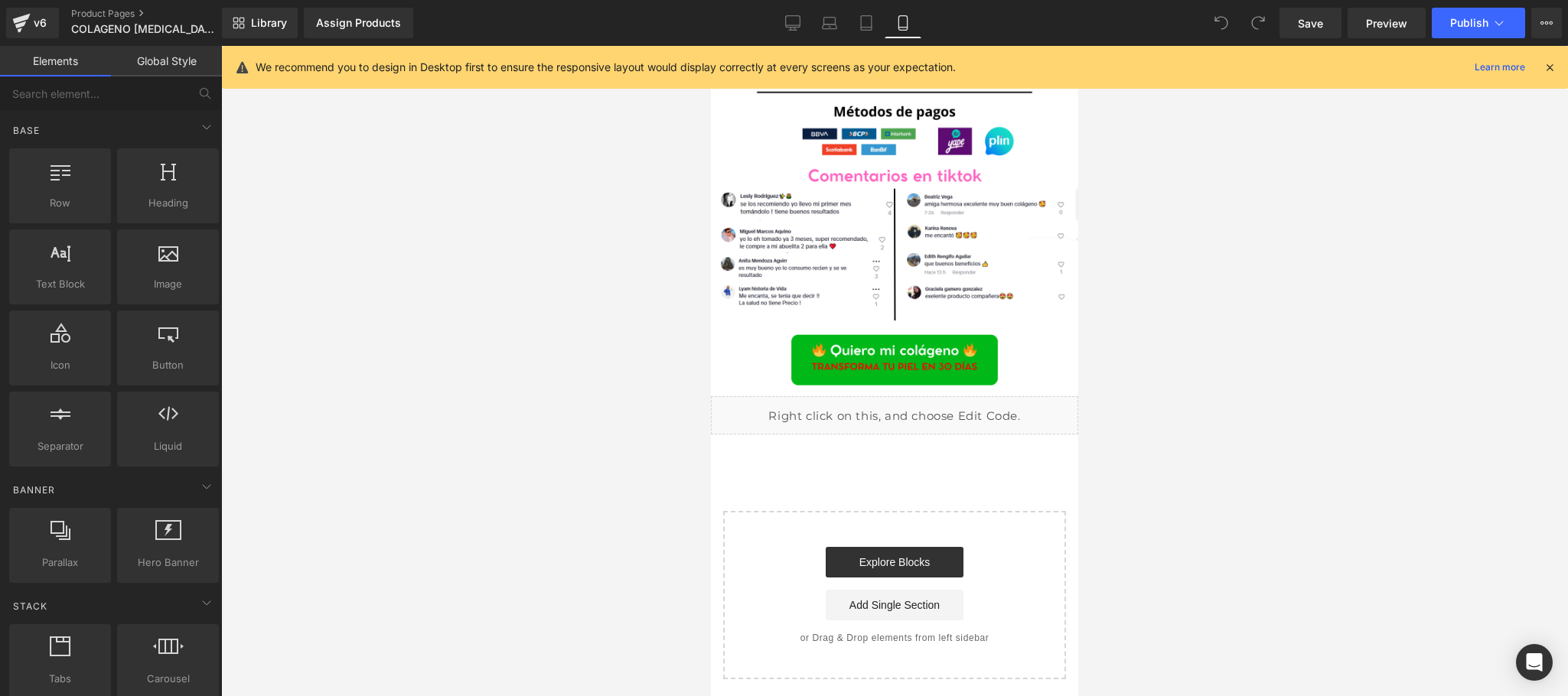
click at [1544, 69] on icon at bounding box center [1549, 68] width 14 height 14
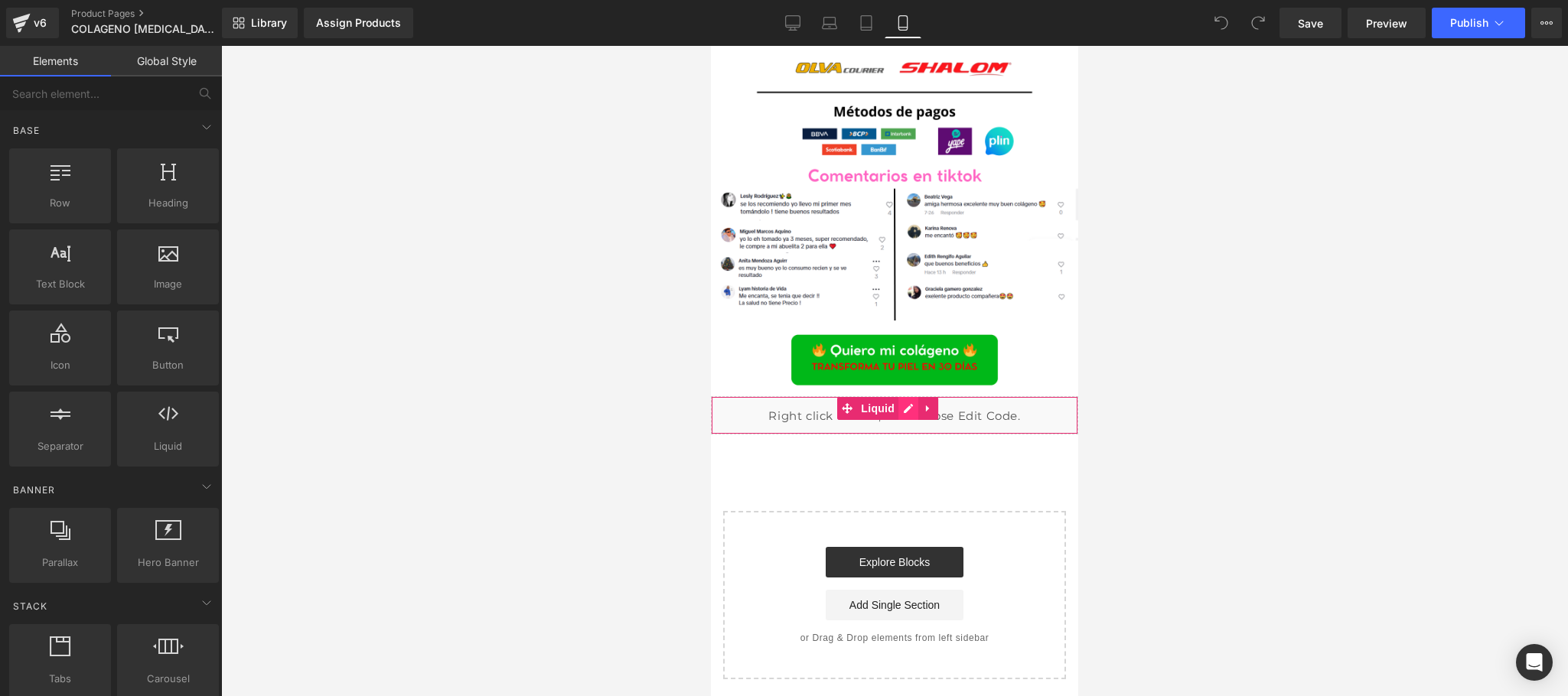
click at [900, 406] on div "Liquid" at bounding box center [894, 415] width 367 height 38
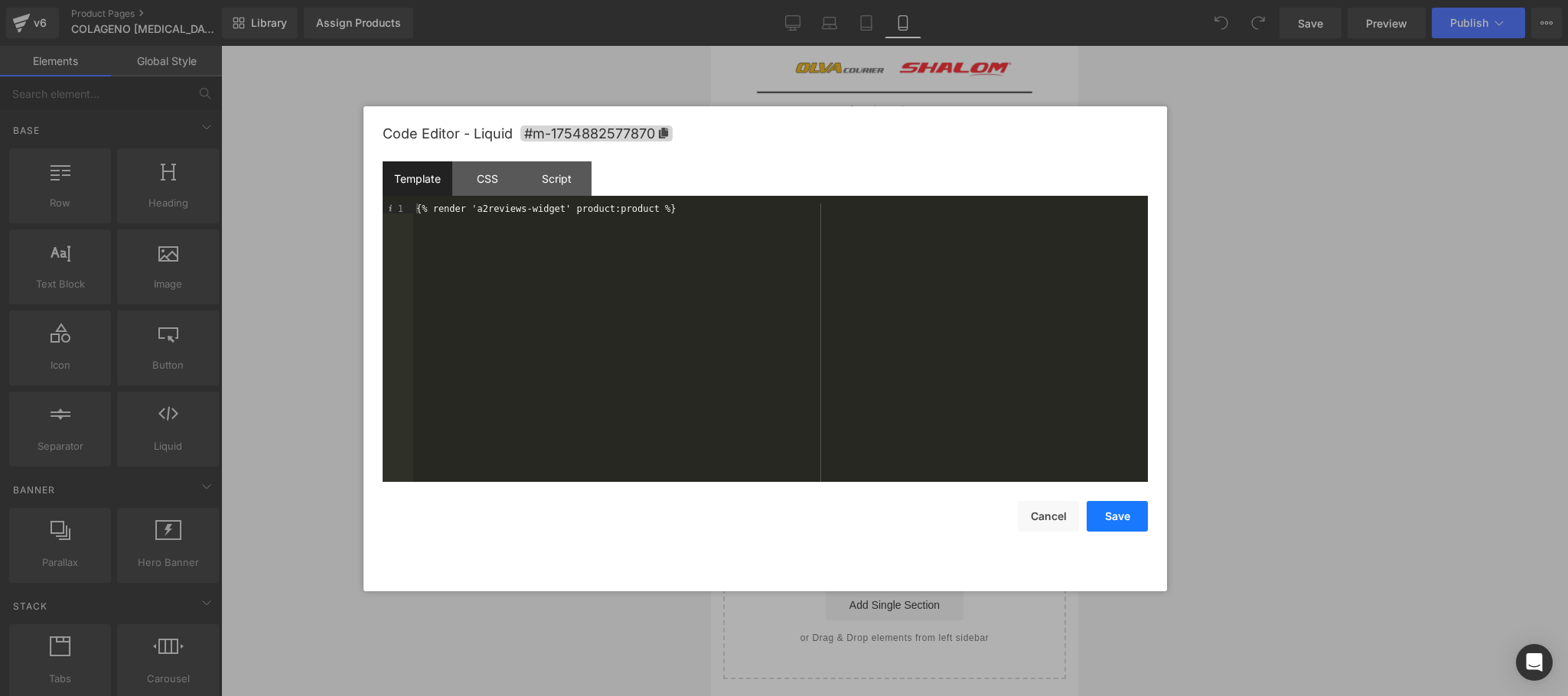
click at [1117, 512] on button "Save" at bounding box center [1117, 516] width 61 height 30
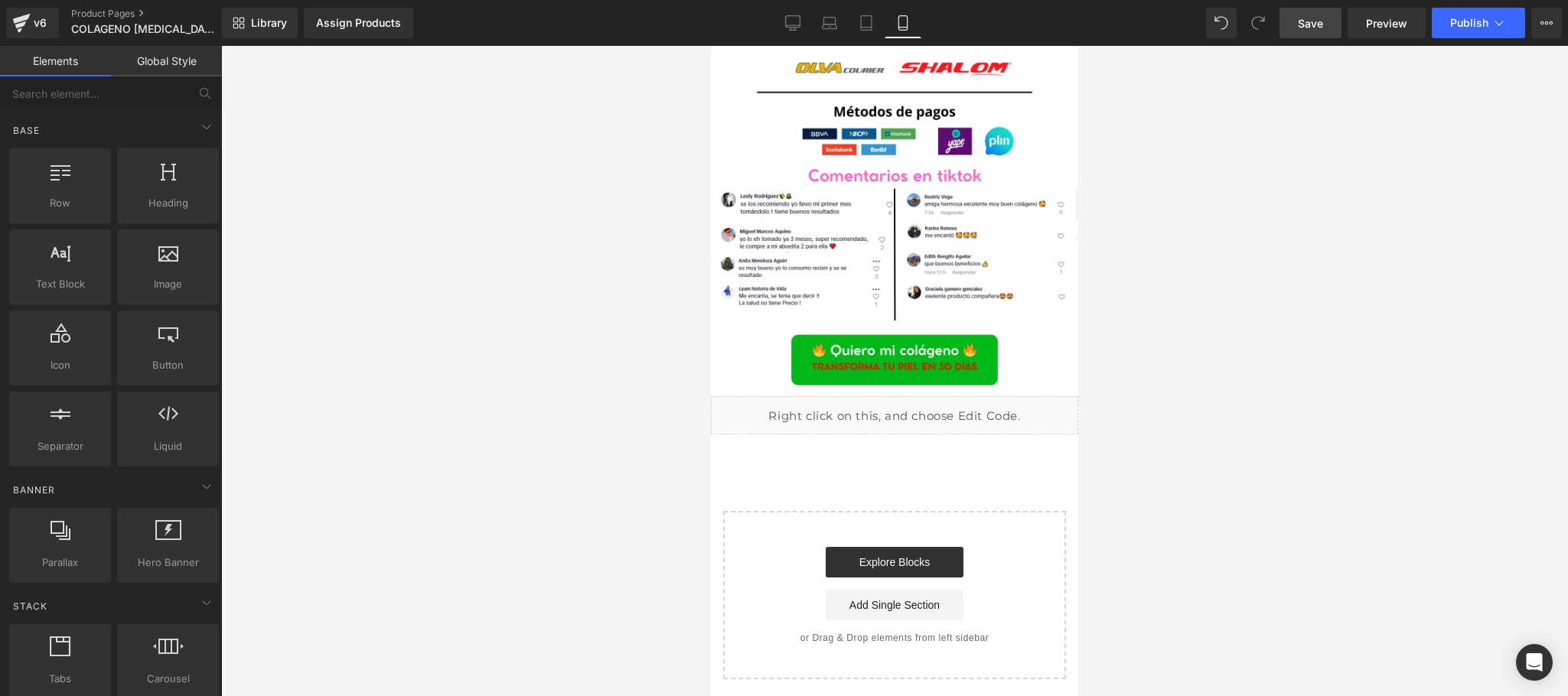
click at [1327, 16] on link "Save" at bounding box center [1309, 23] width 62 height 30
click at [1478, 33] on button "Publish" at bounding box center [1478, 23] width 93 height 30
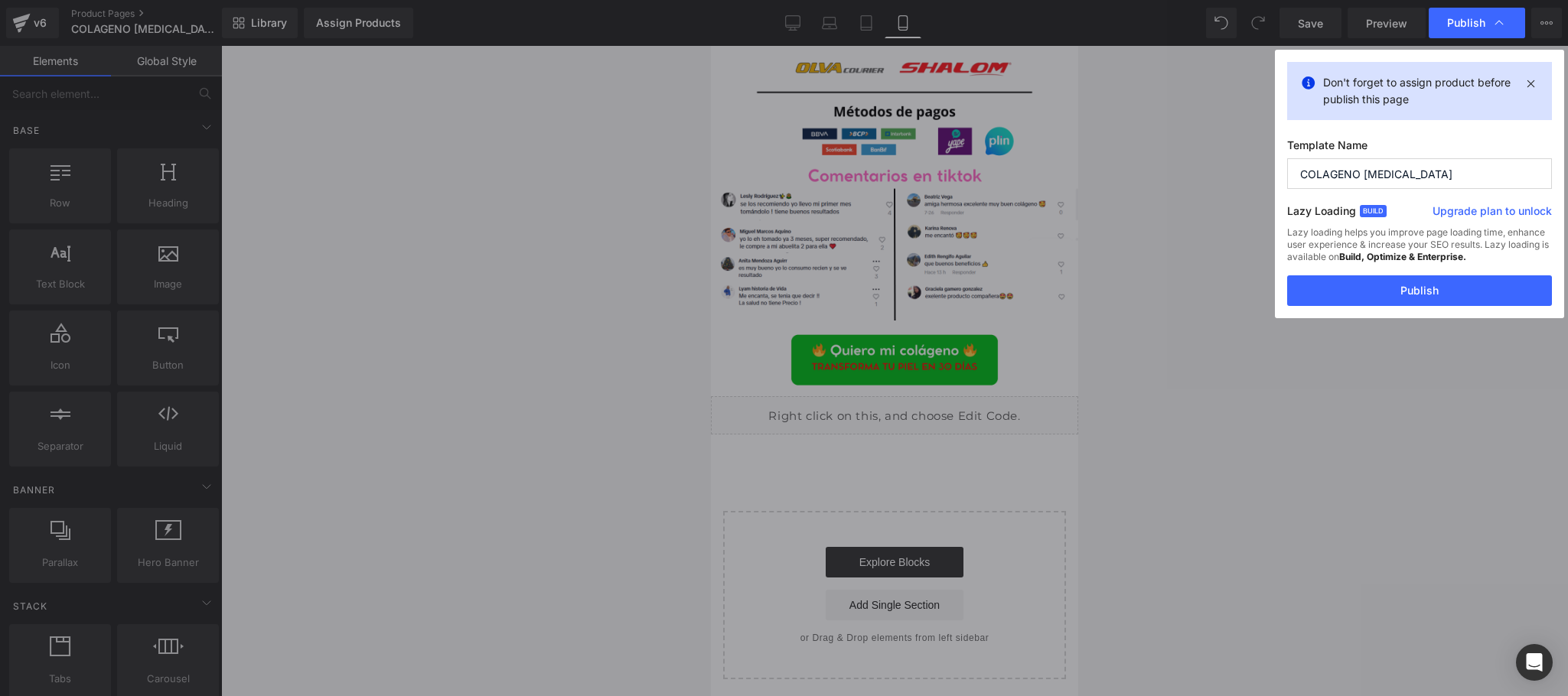
click at [1401, 50] on div "Don't forget to assign product before publish this page Template Name COLAGENO …" at bounding box center [1419, 184] width 289 height 268
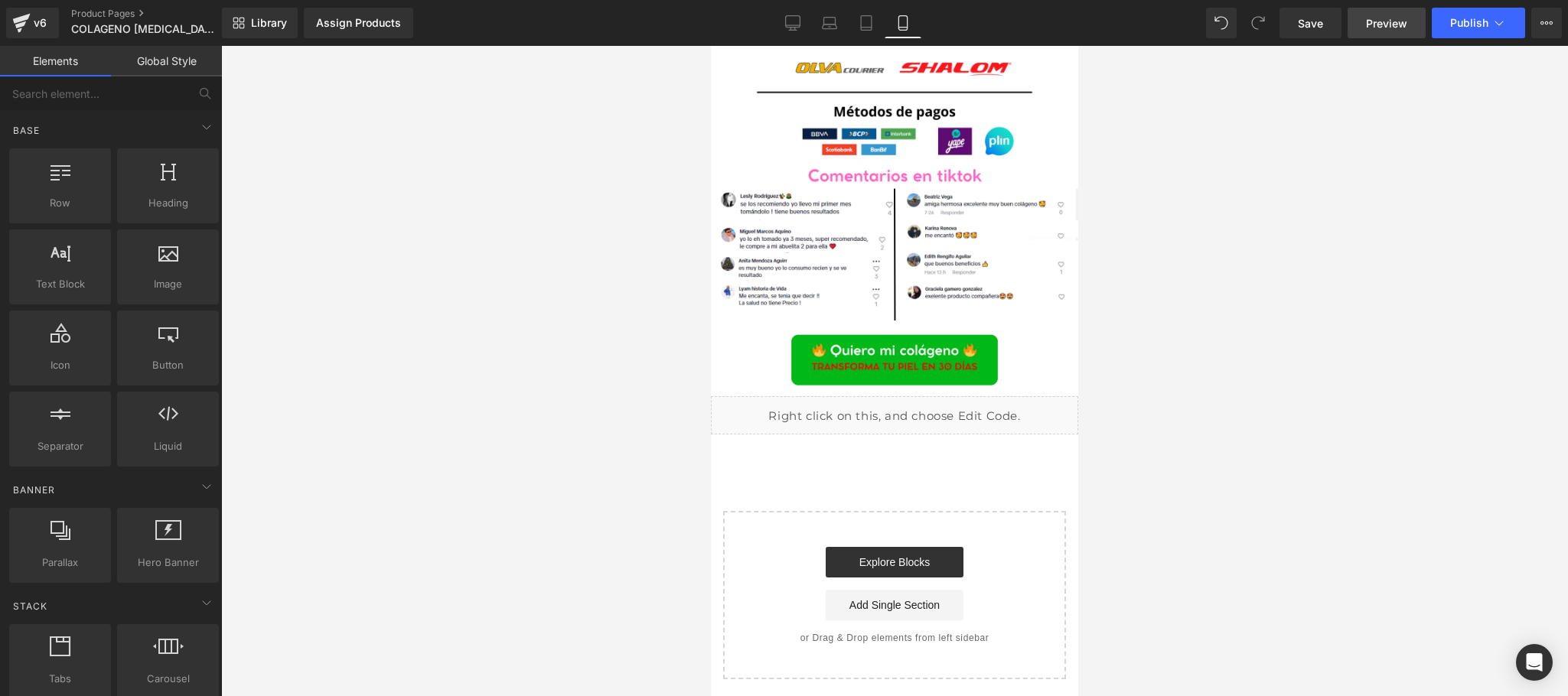
click at [1391, 25] on span "Preview" at bounding box center [1386, 23] width 41 height 16
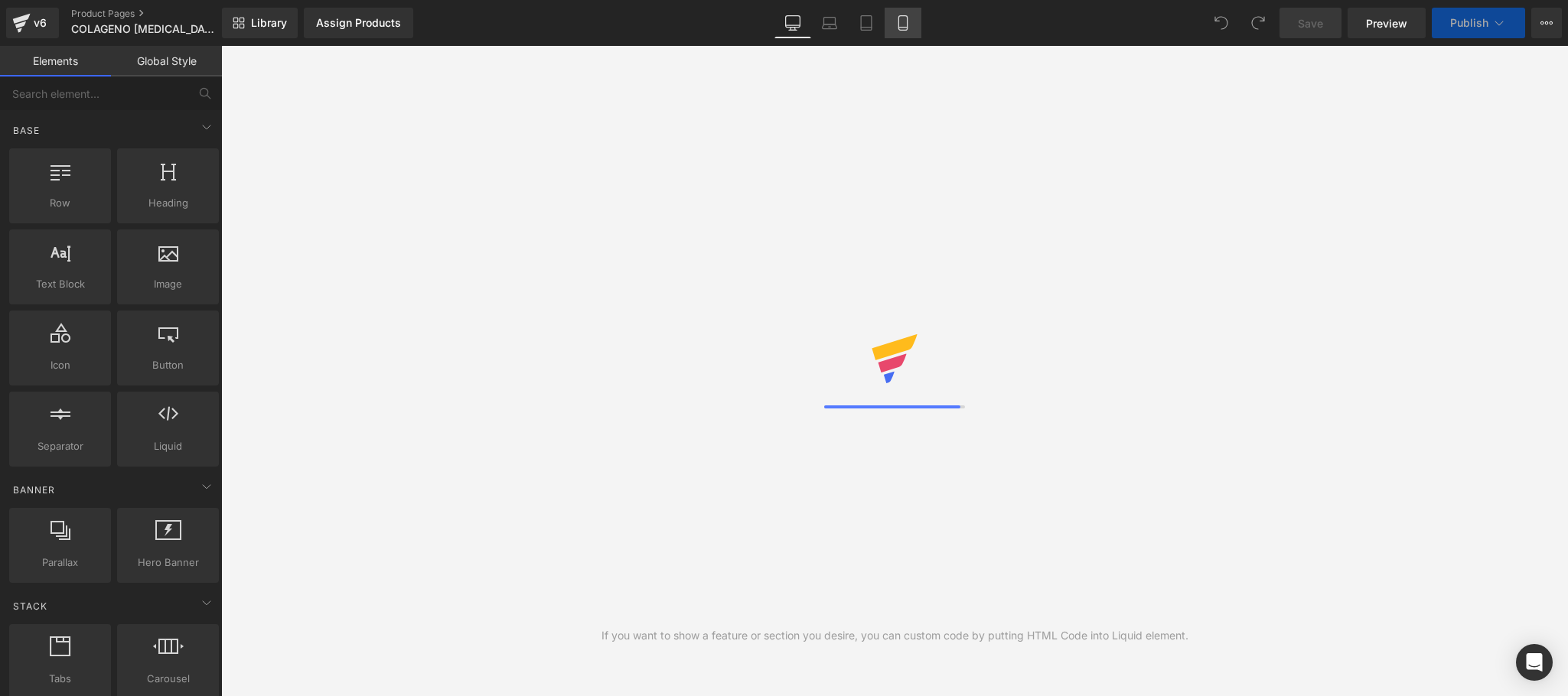
click at [907, 25] on icon at bounding box center [902, 23] width 9 height 15
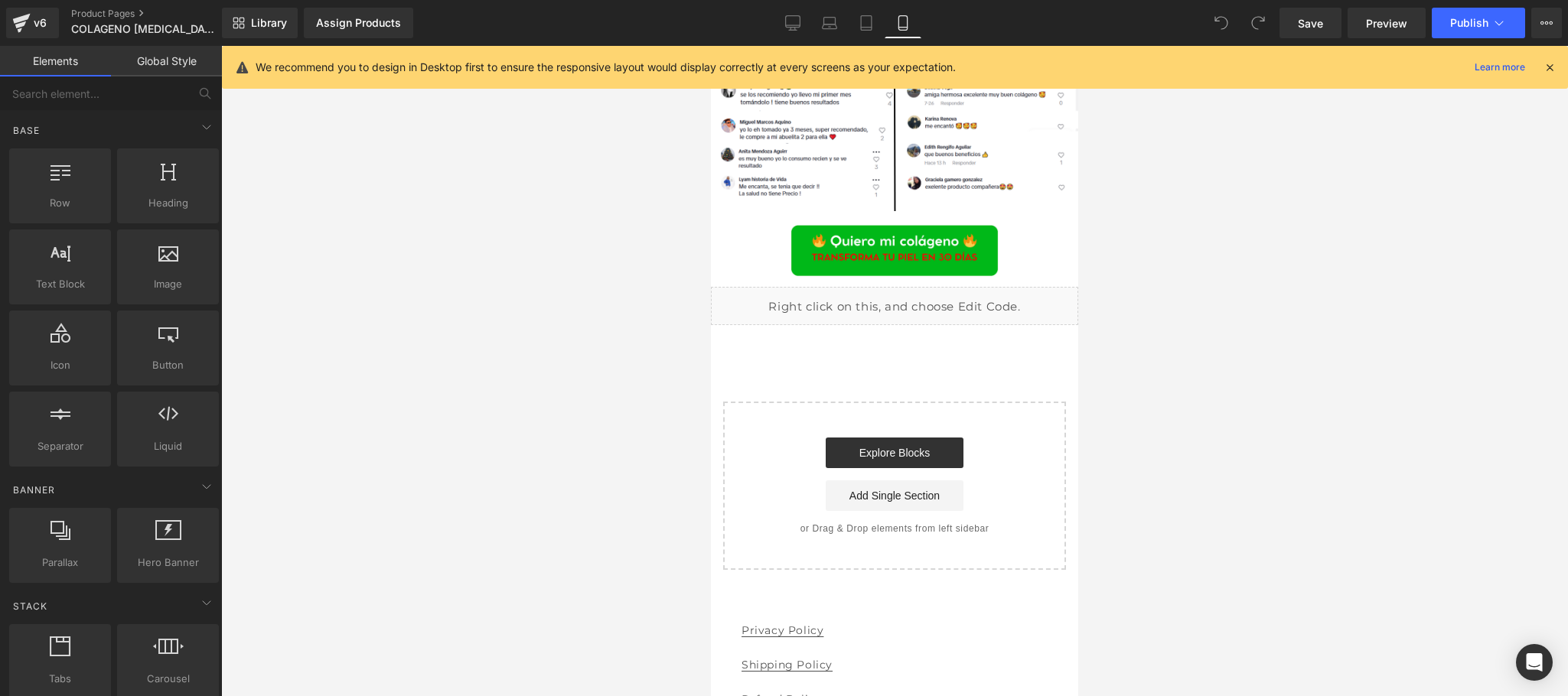
scroll to position [3059, 0]
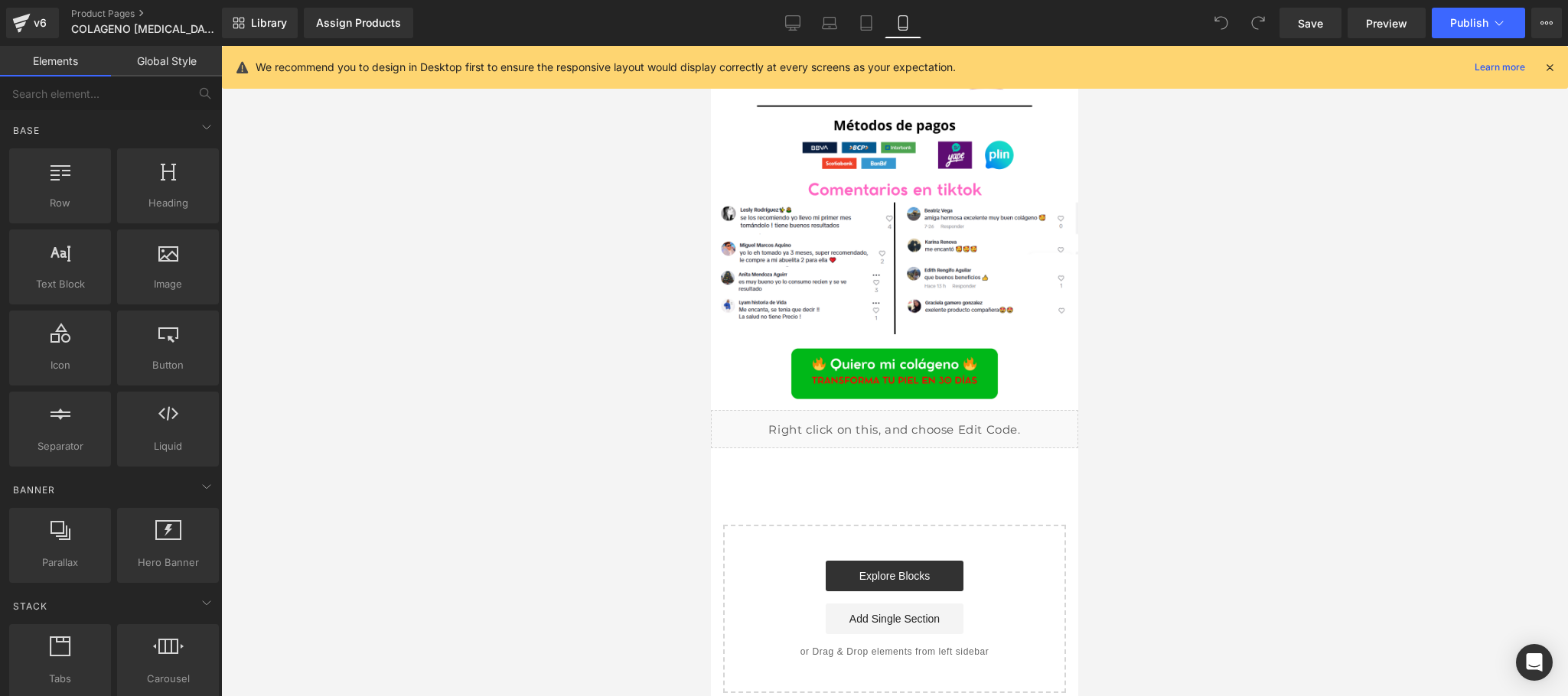
click icon
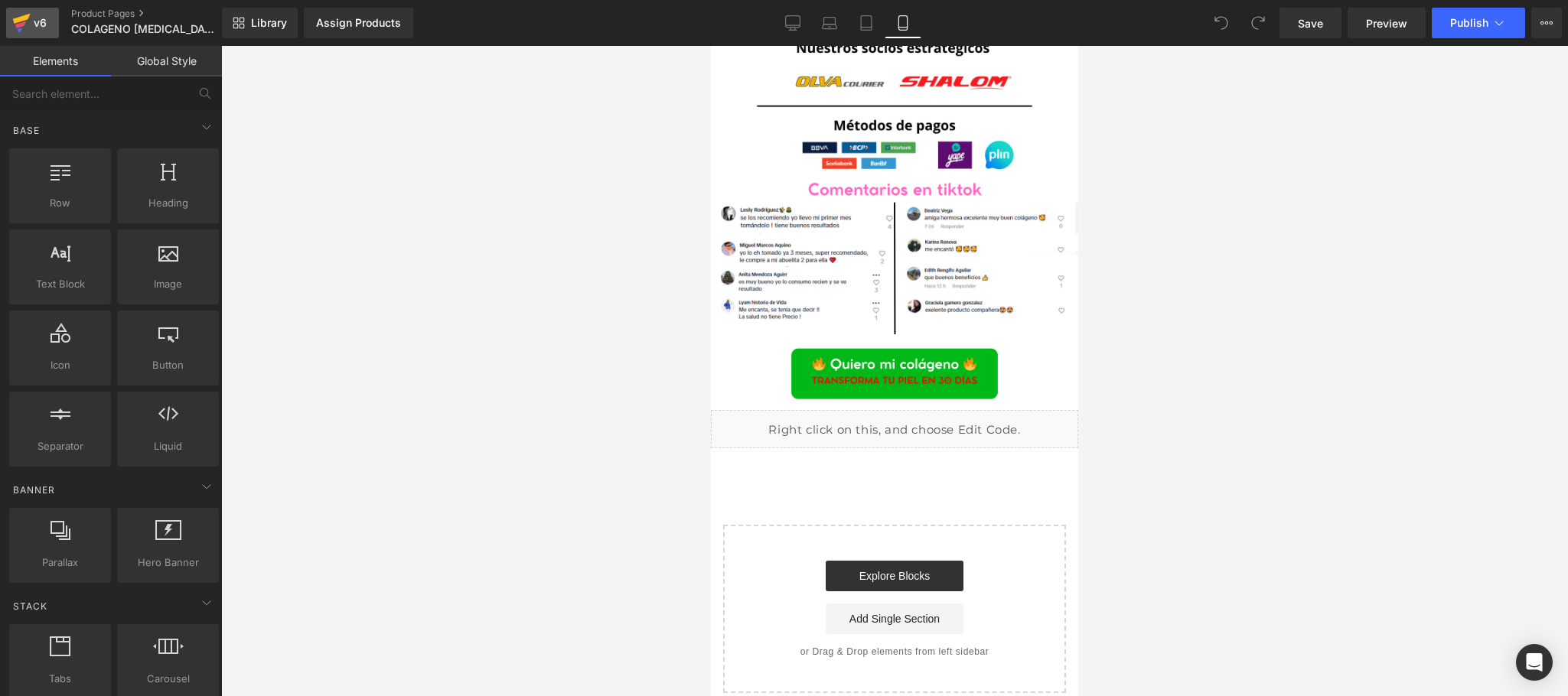
click icon
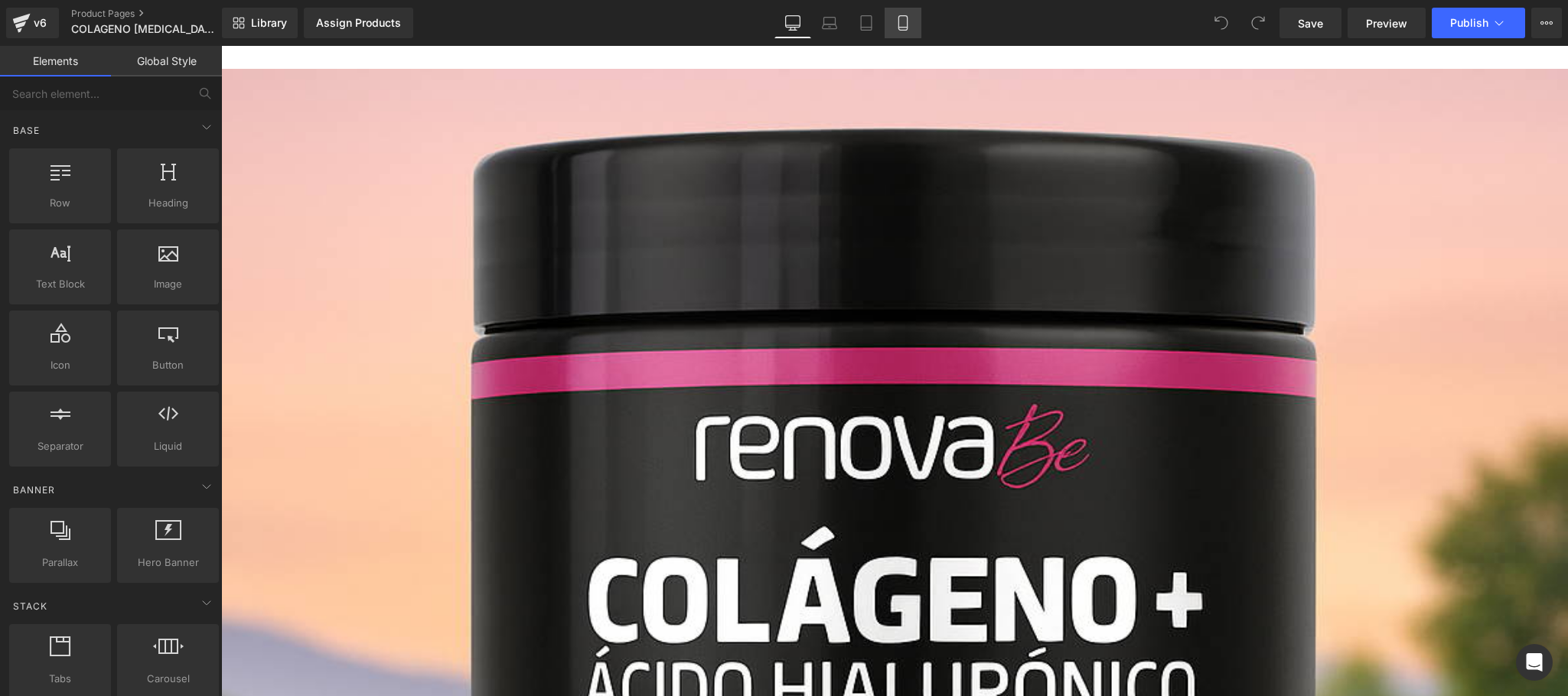
click at [911, 19] on link "Mobile" at bounding box center [902, 23] width 36 height 30
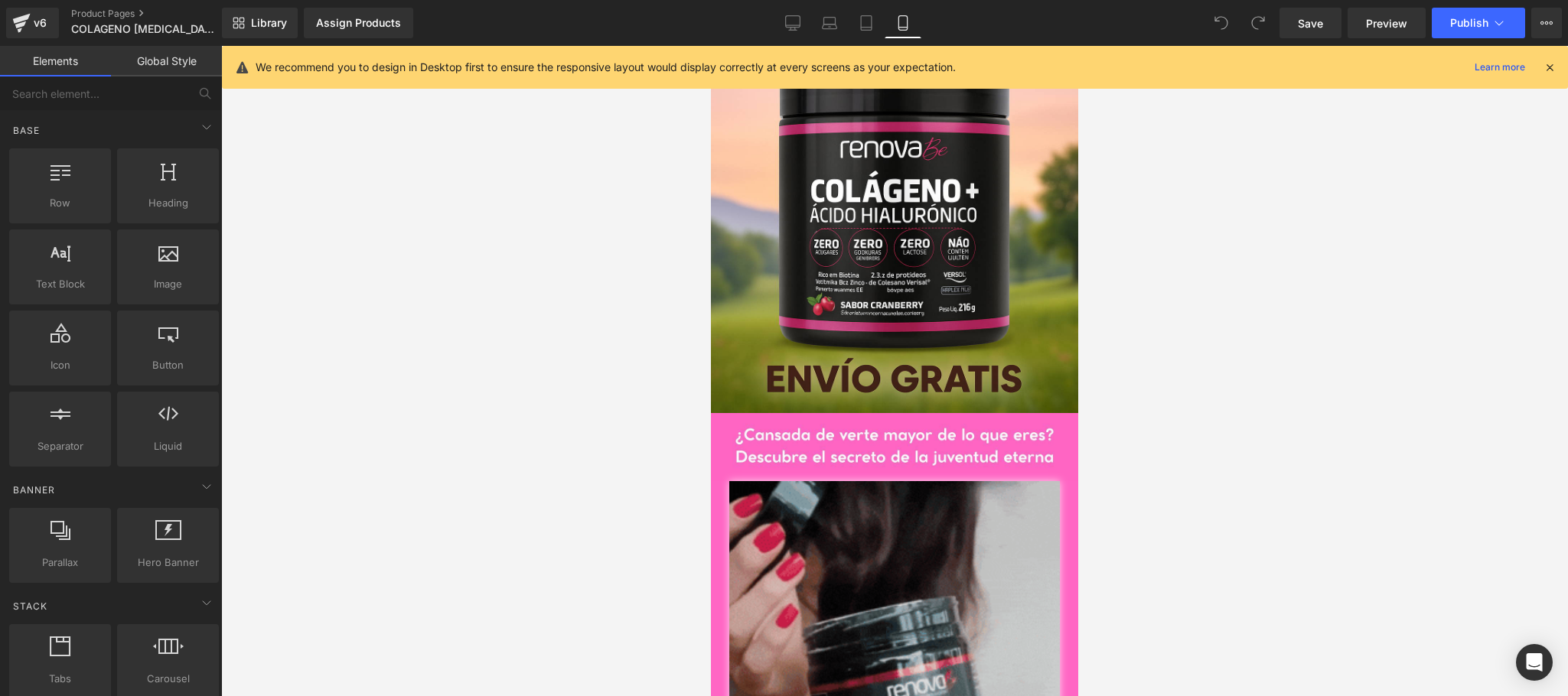
click at [1558, 71] on div "We recommend you to design in Desktop first to ensure the responsive layout wou…" at bounding box center [895, 68] width 1346 height 43
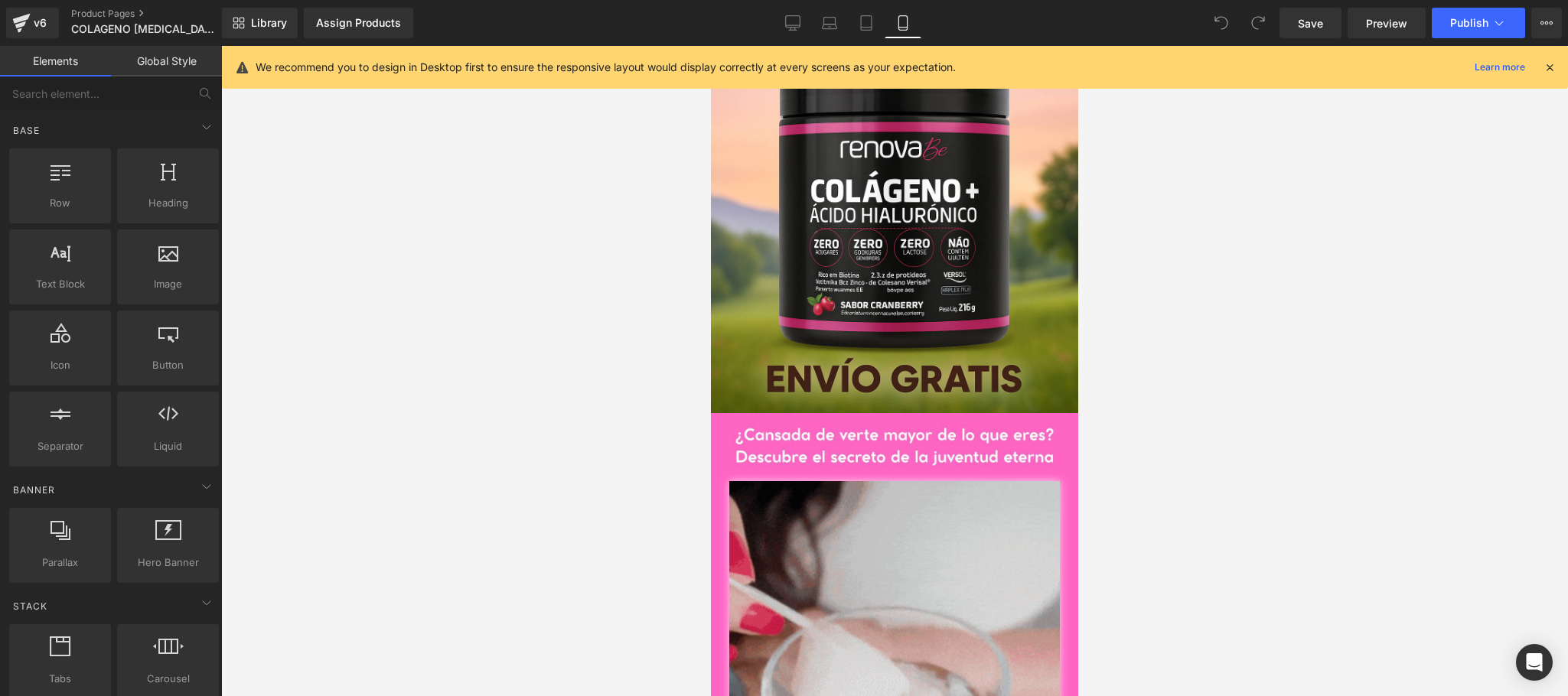
click at [1554, 68] on icon at bounding box center [1549, 68] width 14 height 14
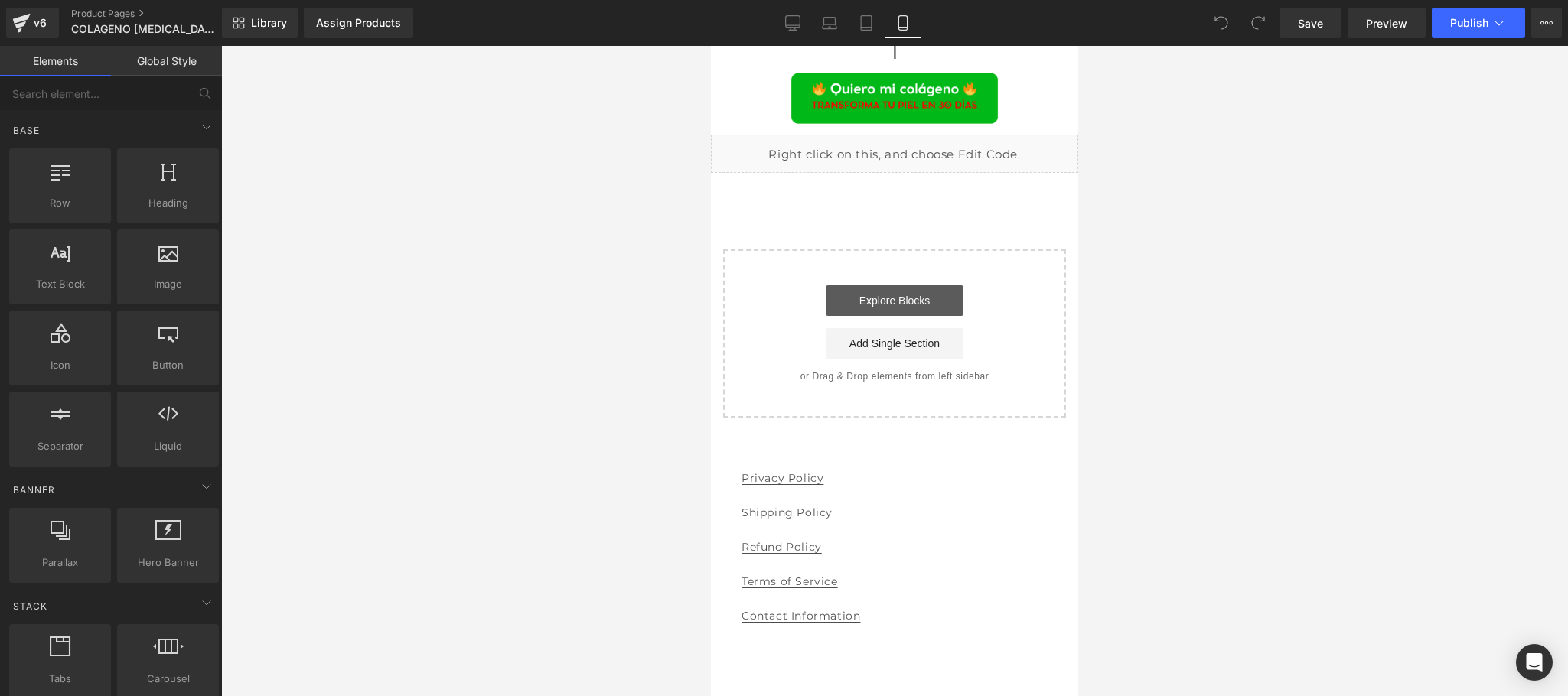
scroll to position [3379, 0]
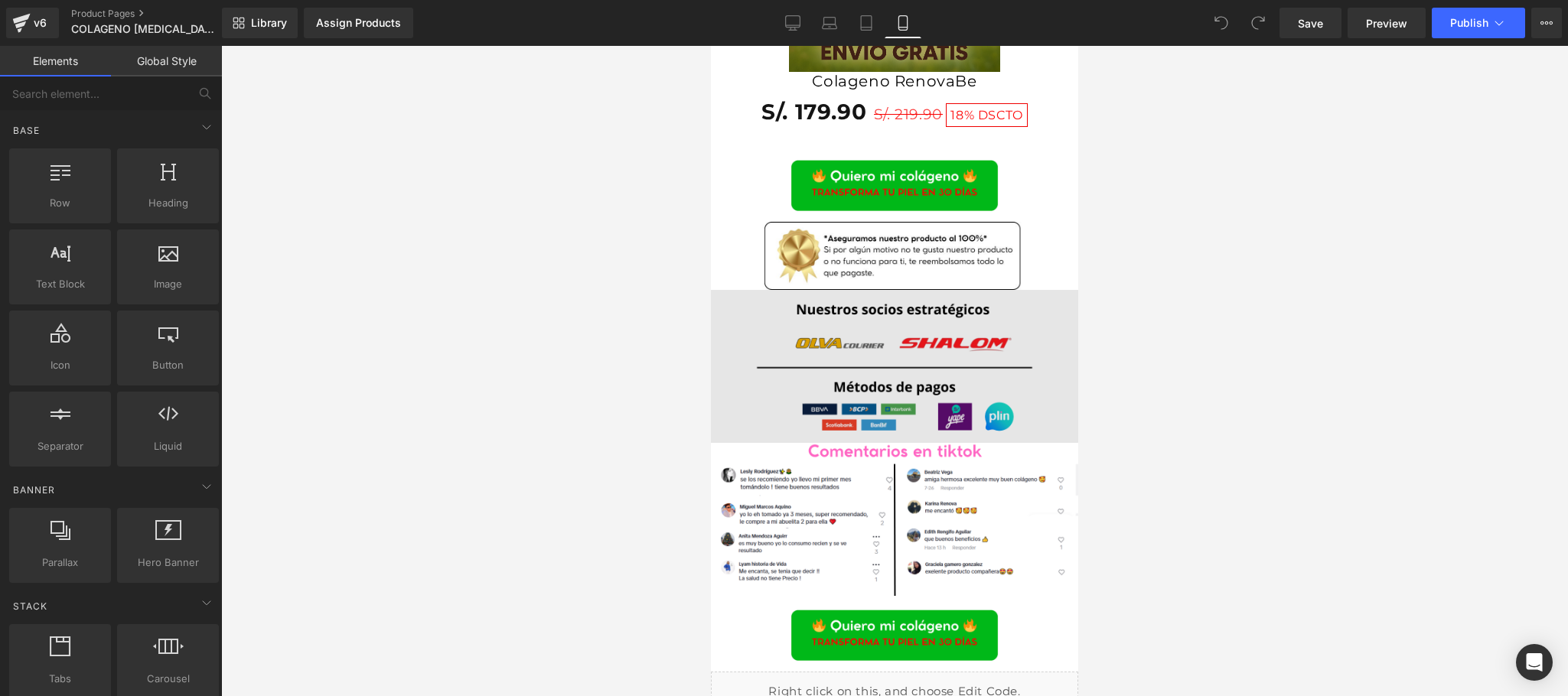
scroll to position [3073, 0]
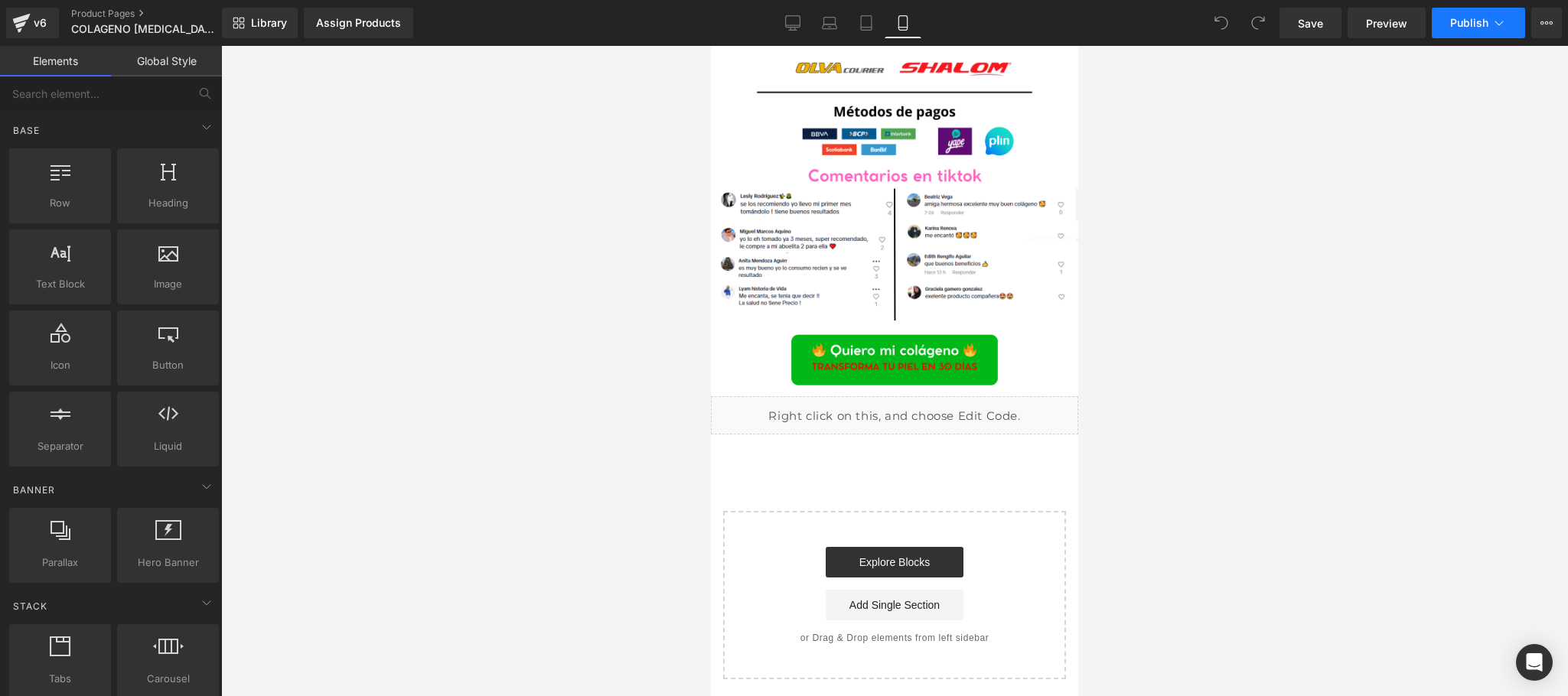
click at [1508, 23] on button "Publish" at bounding box center [1478, 23] width 93 height 30
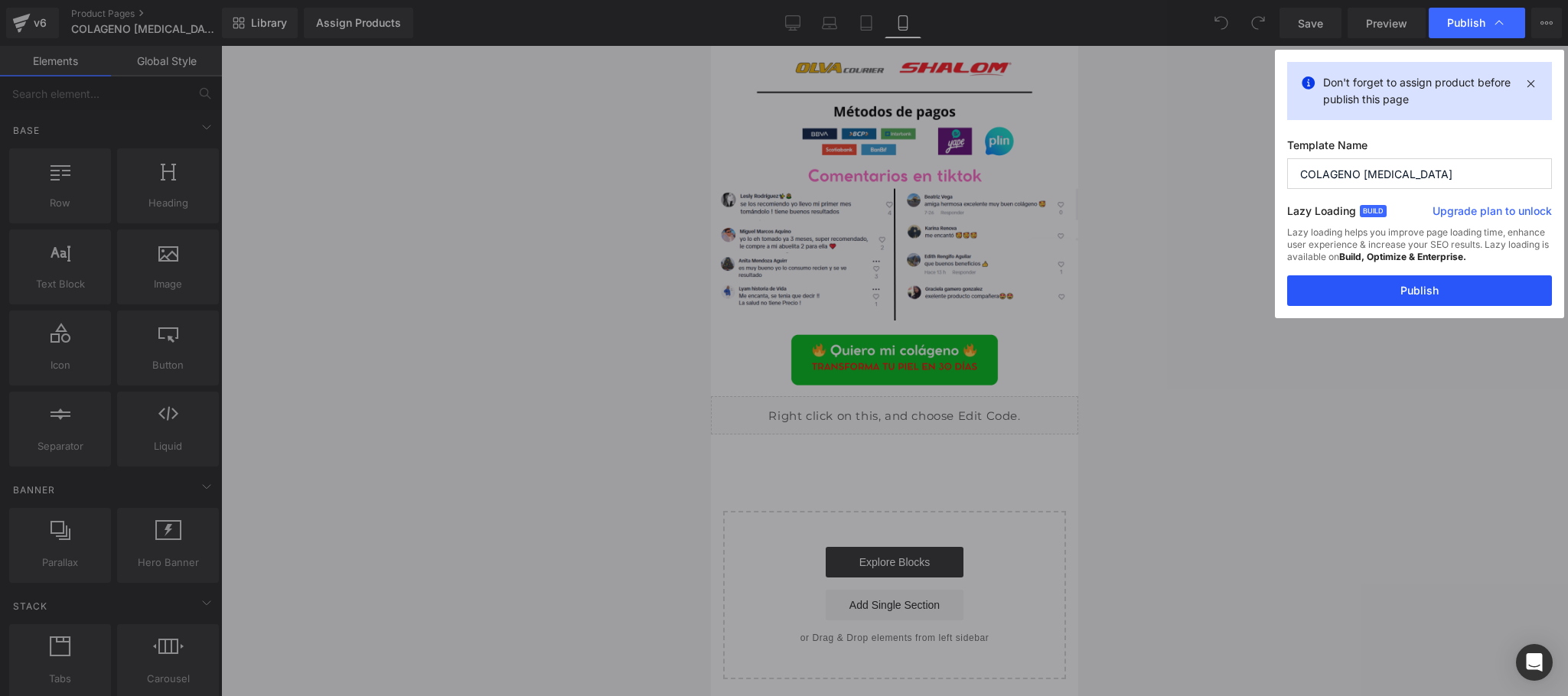
click at [1362, 290] on button "Publish" at bounding box center [1419, 290] width 264 height 30
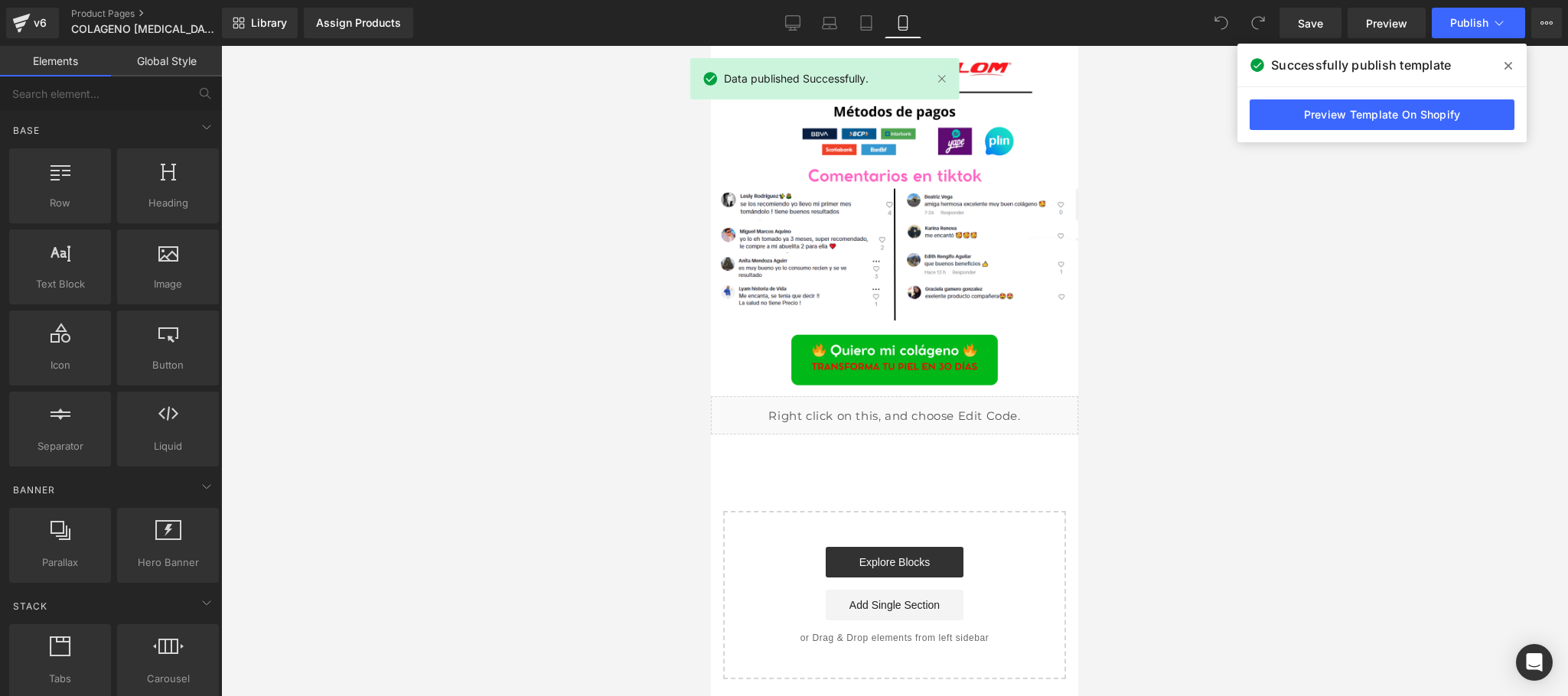
click at [1433, 134] on div "Preview Template On Shopify" at bounding box center [1381, 115] width 289 height 55
click at [1433, 122] on link "Preview Template On Shopify" at bounding box center [1382, 115] width 264 height 30
